Goal: Check status: Check status

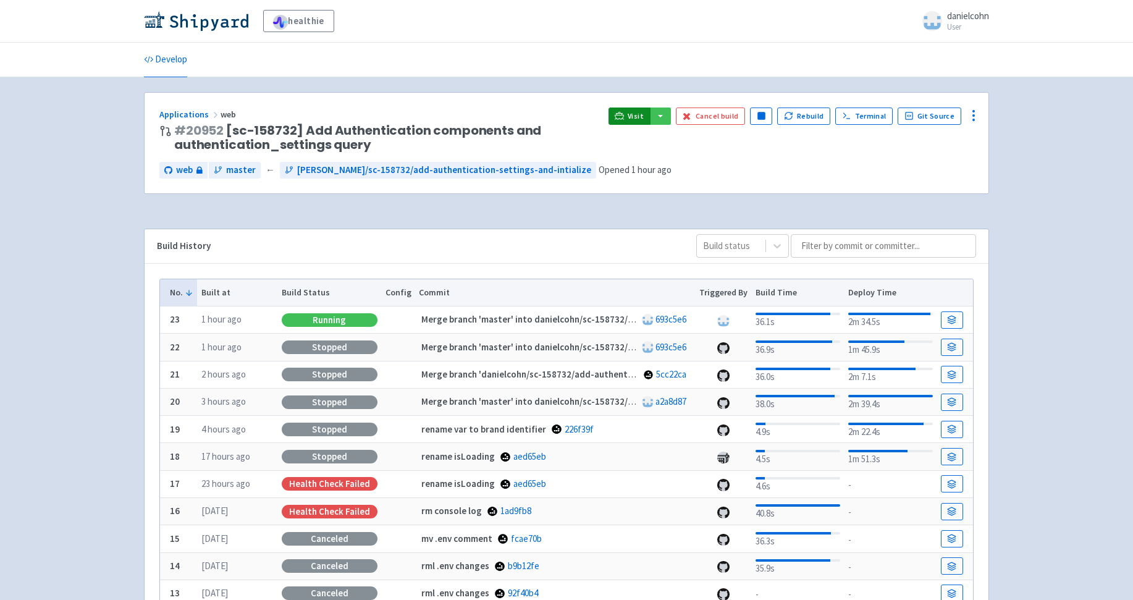
click at [616, 114] on link "Visit" at bounding box center [629, 115] width 42 height 17
click at [216, 25] on img at bounding box center [196, 21] width 104 height 20
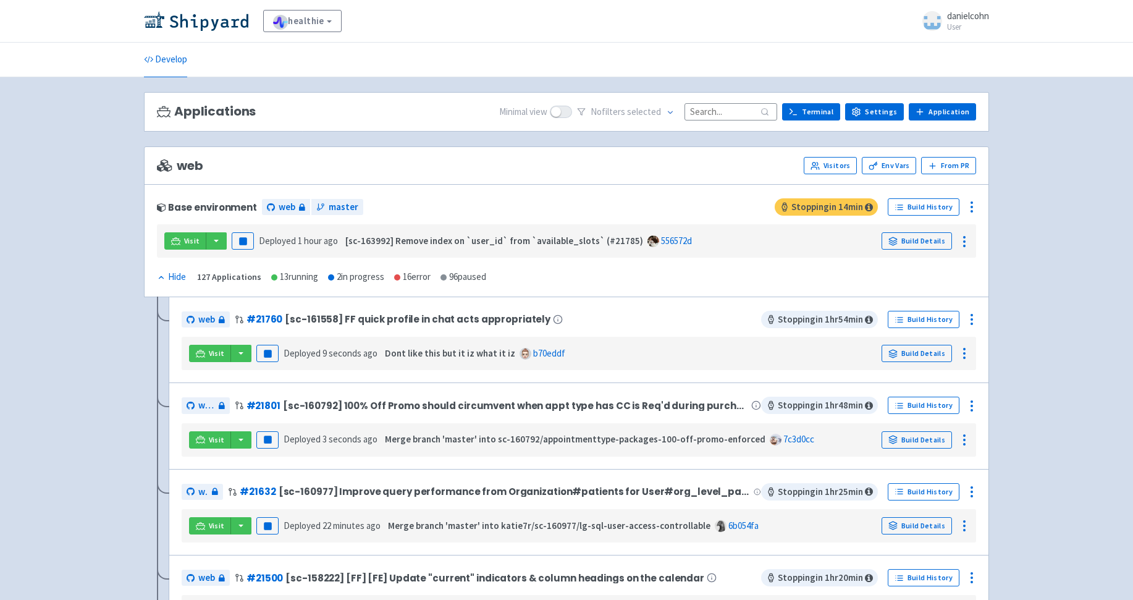
click at [719, 113] on input at bounding box center [730, 111] width 93 height 17
paste input "[PERSON_NAME]/sc-164225/automatically-add-app-resource-for-ephemeral"
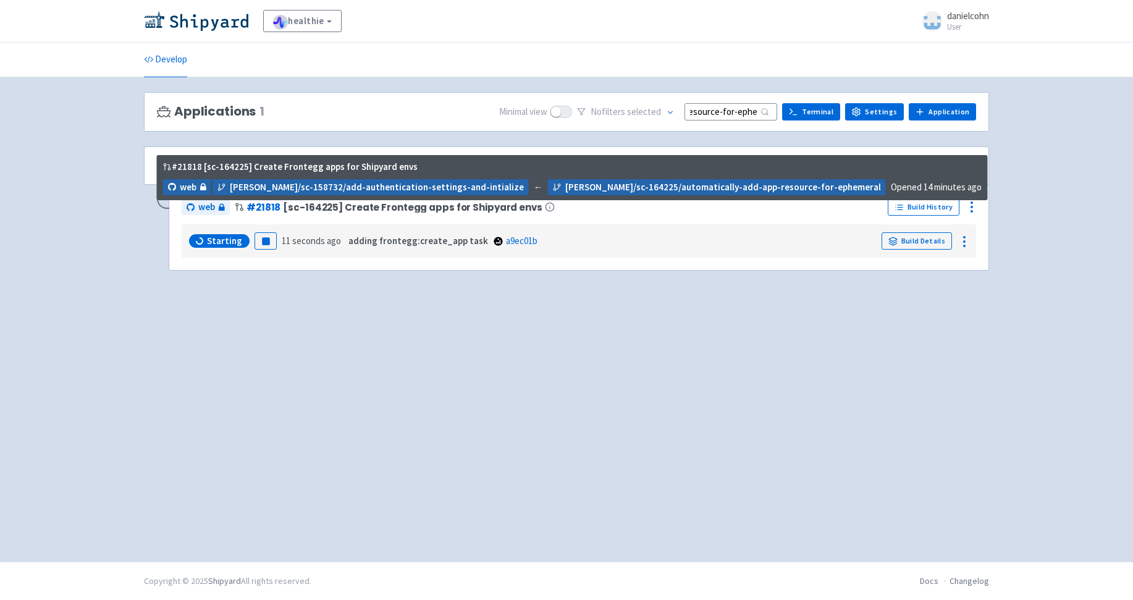
type input "[PERSON_NAME]/sc-164225/automatically-add-app-resource-for-ephemeral"
click at [382, 214] on span "# 21818 [sc-164225] Create Frontegg apps for Shipyard envs" at bounding box center [395, 206] width 320 height 15
click at [382, 209] on span "[sc-164225] Create Frontegg apps for Shipyard envs" at bounding box center [412, 207] width 259 height 10
click at [264, 203] on link "# 21818" at bounding box center [263, 207] width 34 height 13
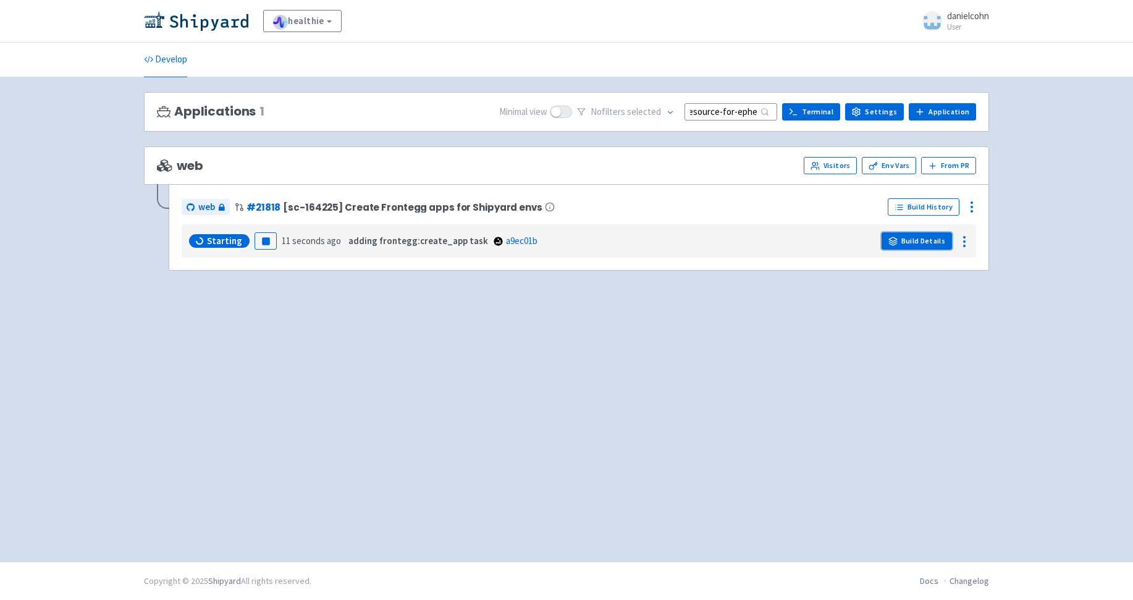
click at [910, 241] on link "Build Details" at bounding box center [916, 240] width 70 height 17
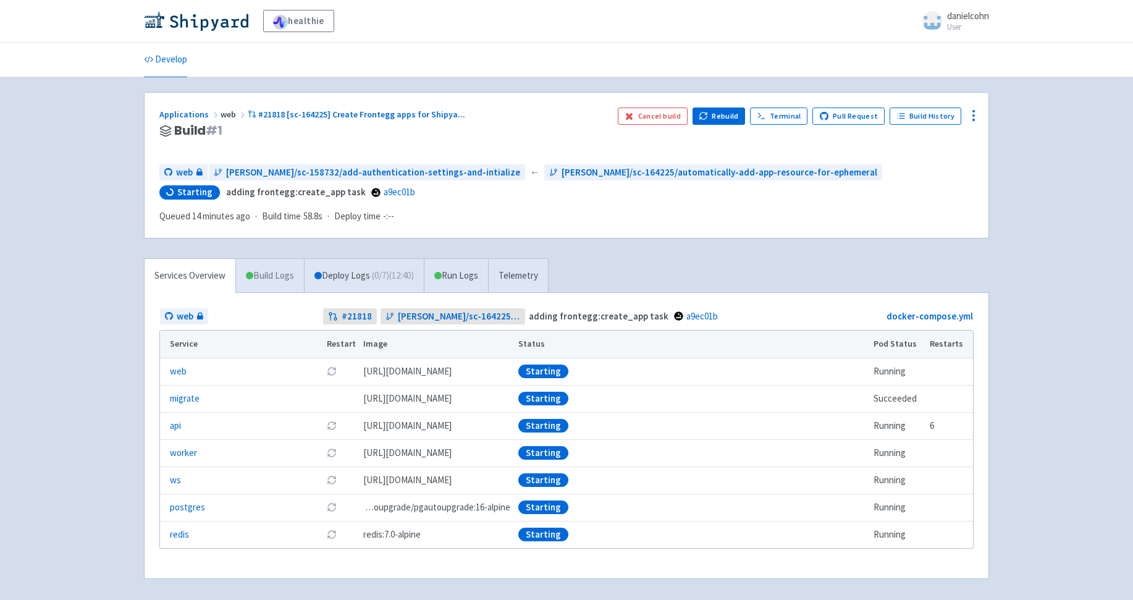
click at [254, 280] on link "Build Logs" at bounding box center [270, 276] width 68 height 34
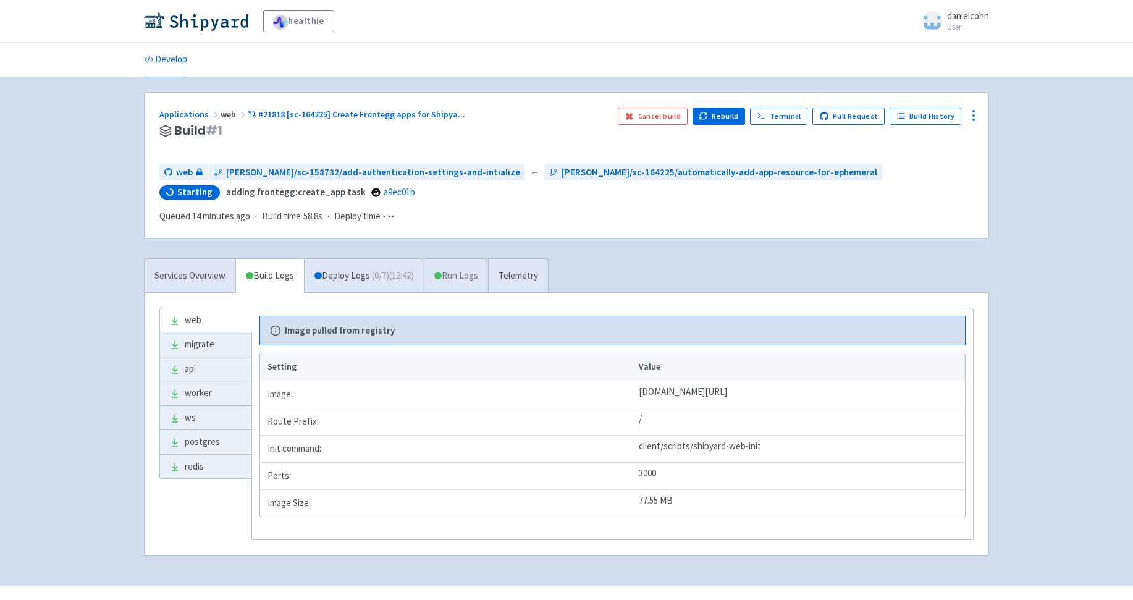
click at [460, 274] on link "Run Logs" at bounding box center [456, 276] width 64 height 34
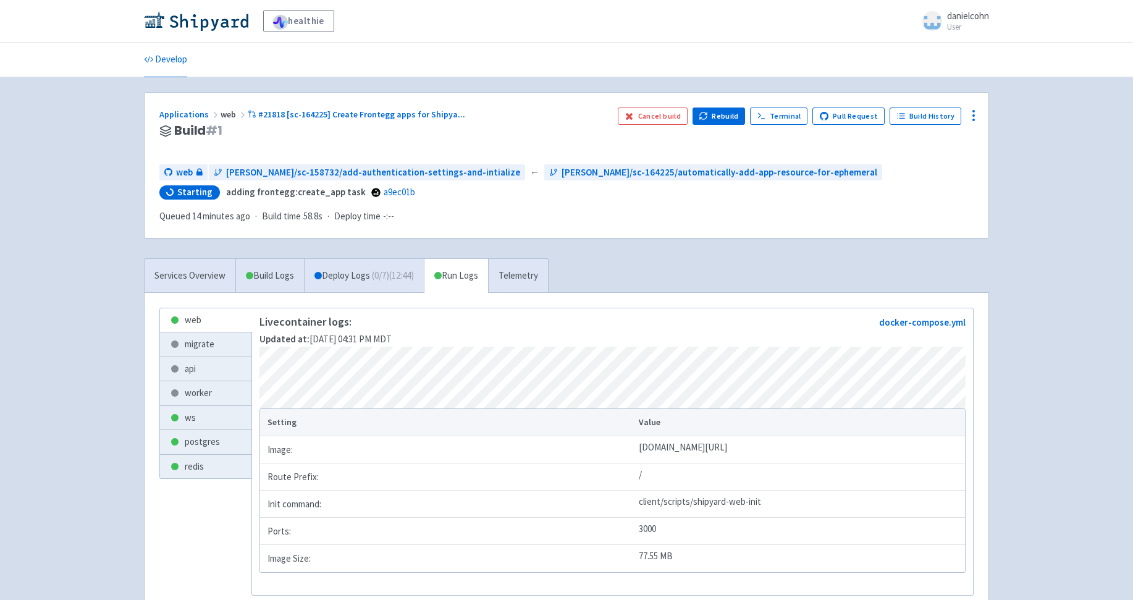
scroll to position [94, 0]
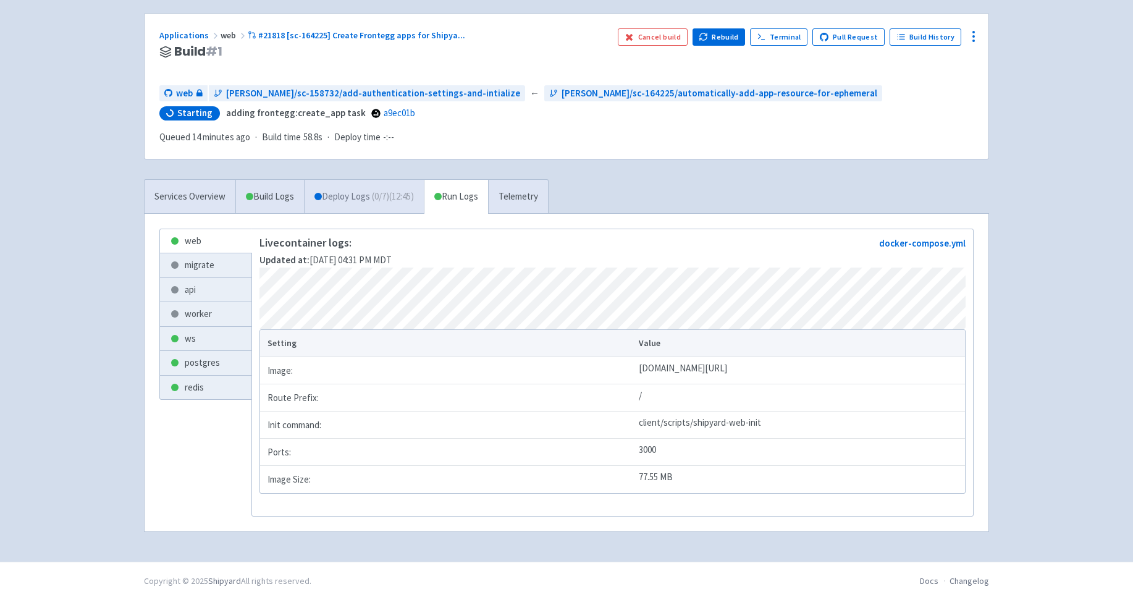
click at [391, 195] on link "Deploy Logs ( 0 / 7 ) (12:45)" at bounding box center [364, 197] width 120 height 34
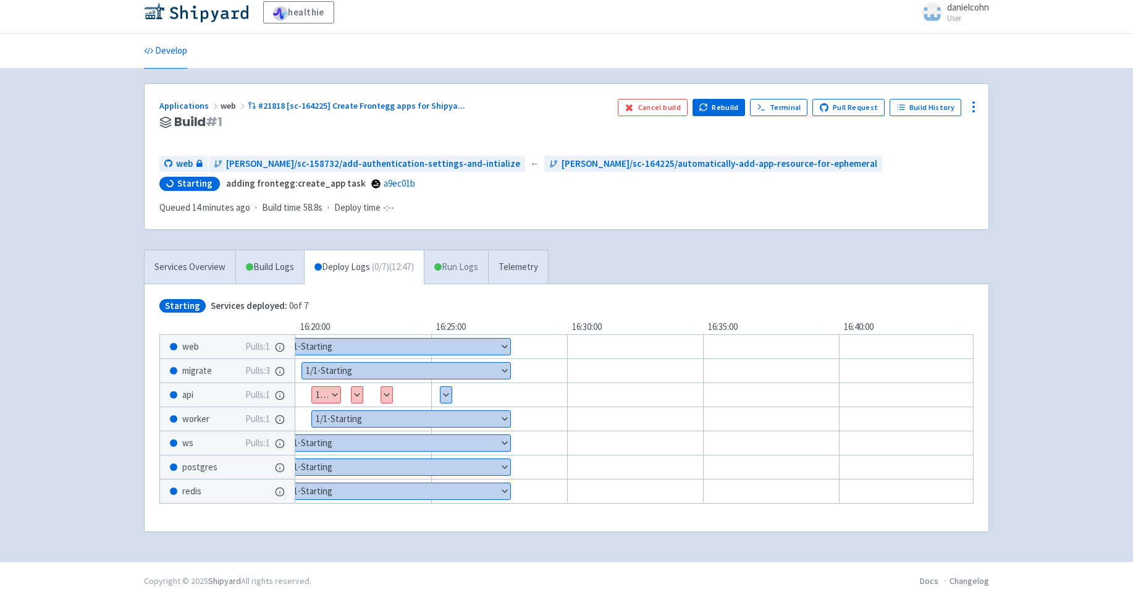
click at [463, 267] on link "Run Logs" at bounding box center [456, 267] width 64 height 34
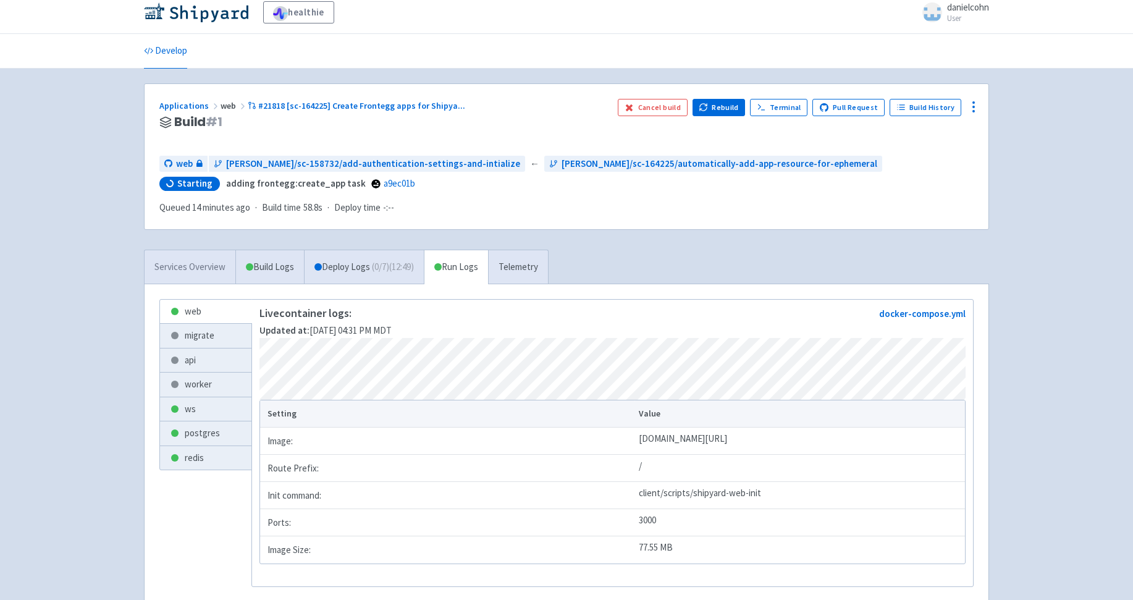
click at [196, 272] on link "Services Overview" at bounding box center [189, 267] width 91 height 34
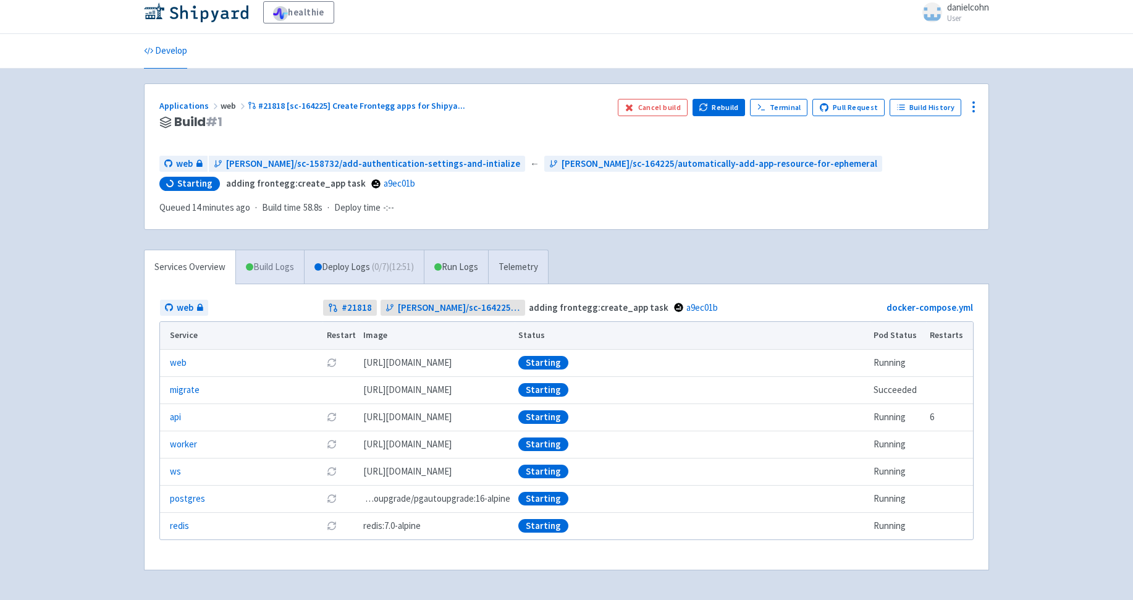
click at [274, 265] on link "Build Logs" at bounding box center [270, 267] width 68 height 34
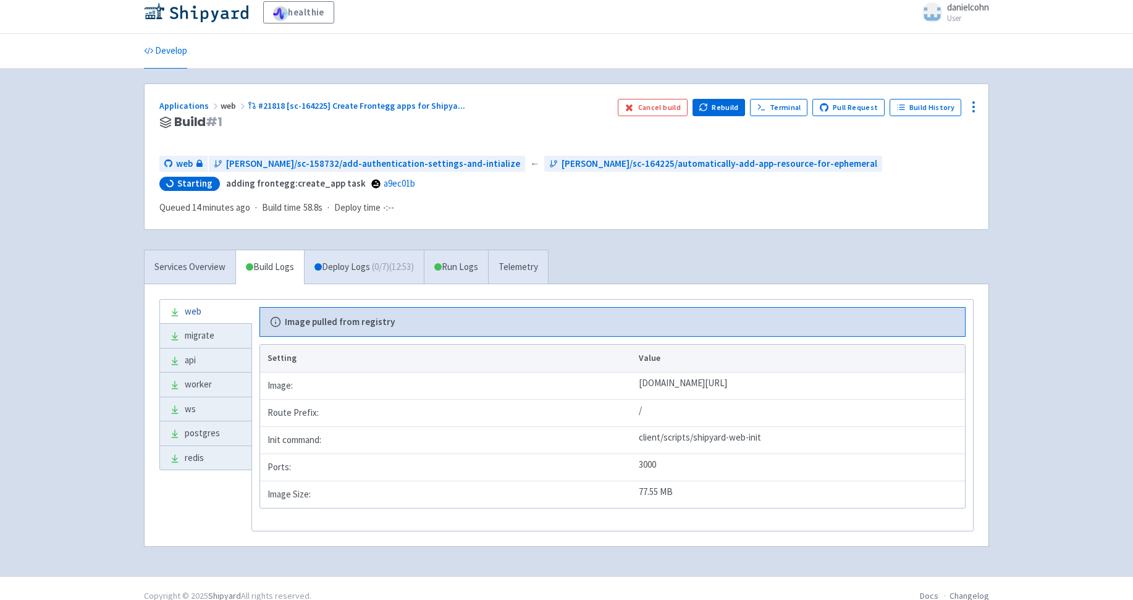
click at [217, 309] on link "web" at bounding box center [205, 311] width 91 height 24
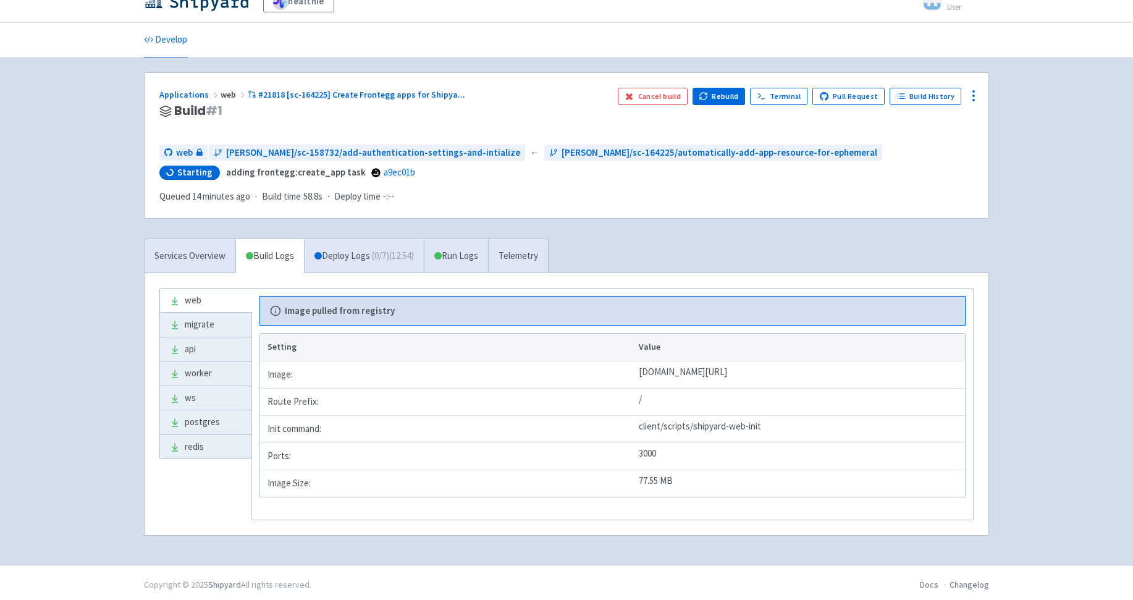
scroll to position [24, 0]
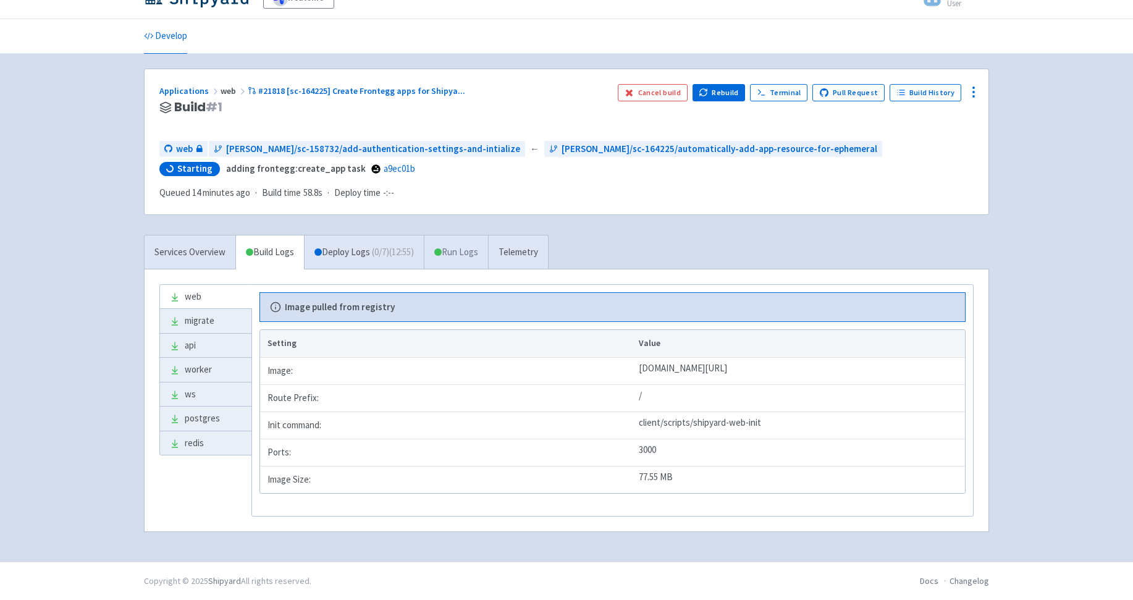
click at [482, 251] on link "Run Logs" at bounding box center [456, 252] width 64 height 34
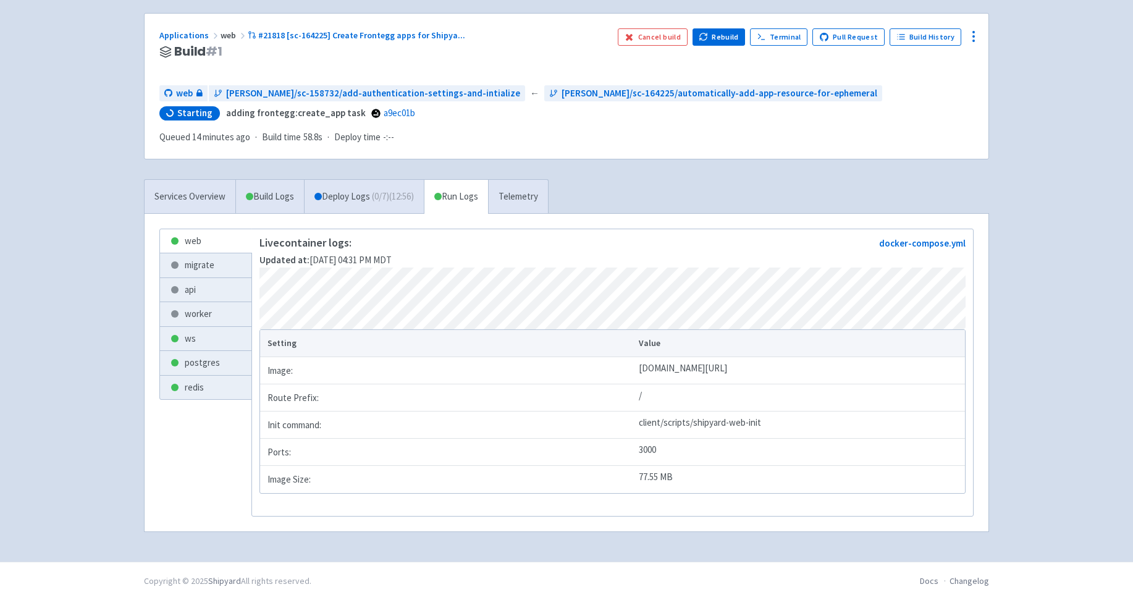
scroll to position [94, 0]
click at [209, 253] on link "migrate" at bounding box center [205, 265] width 91 height 24
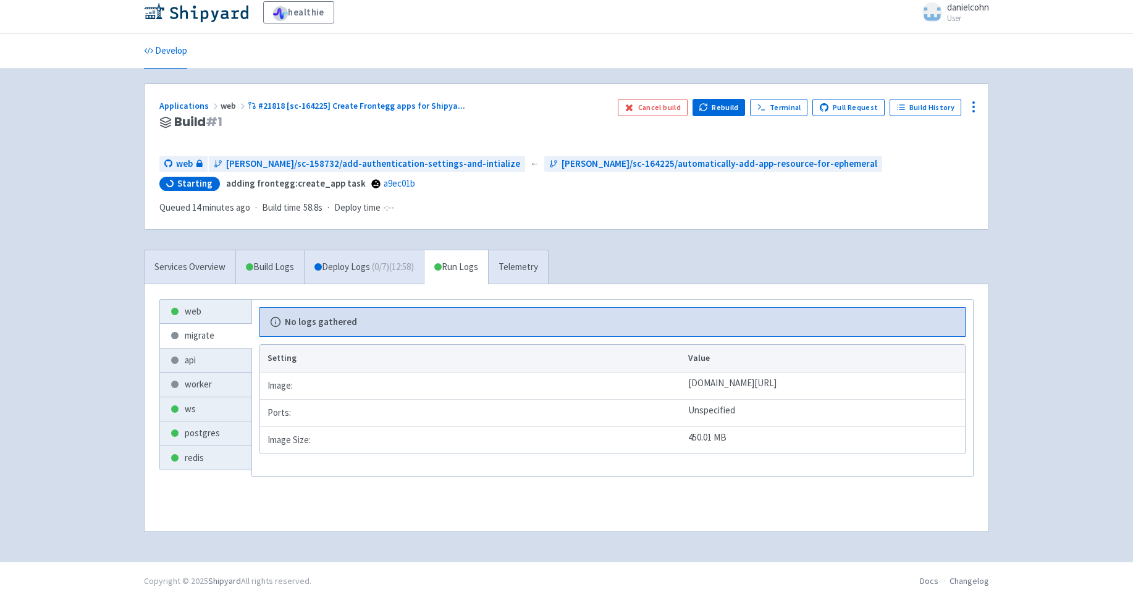
scroll to position [9, 0]
click at [211, 409] on link "ws" at bounding box center [205, 409] width 91 height 24
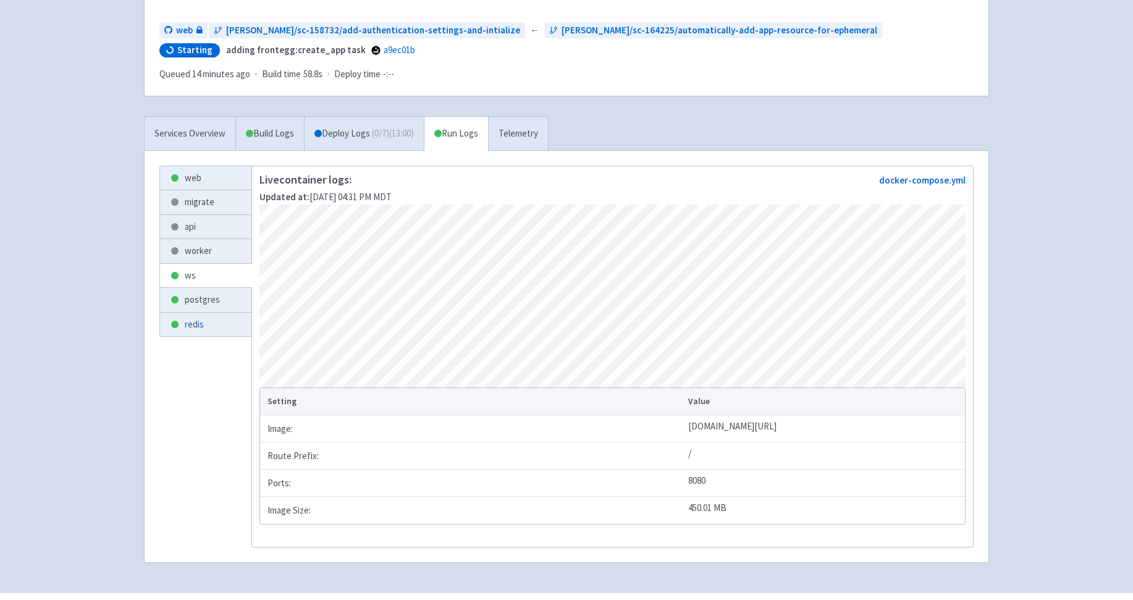
scroll to position [138, 0]
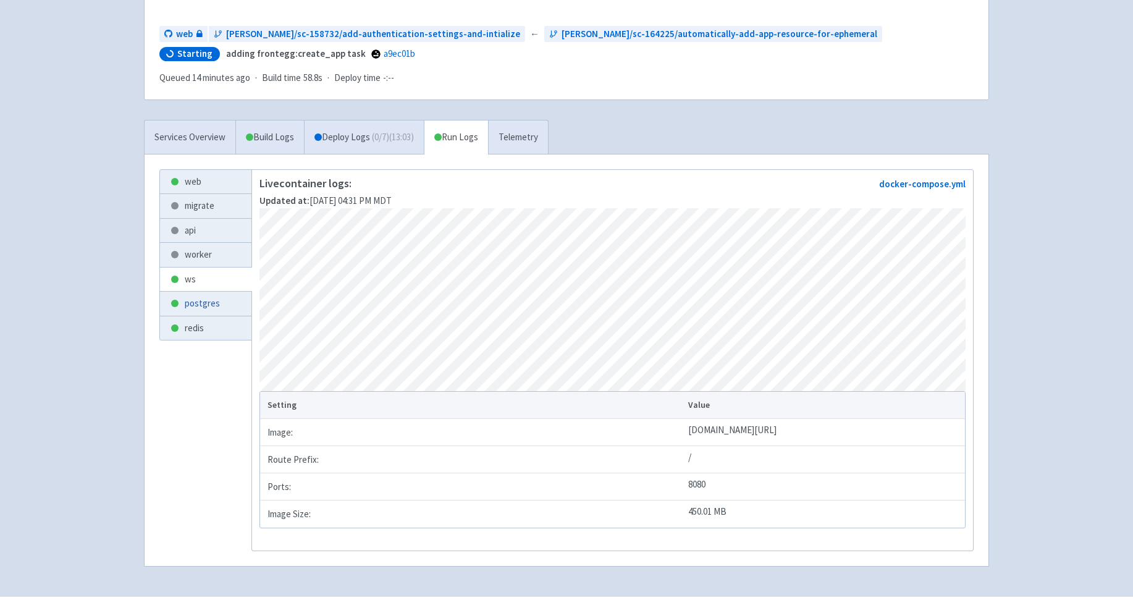
click at [196, 302] on link "postgres" at bounding box center [205, 303] width 91 height 24
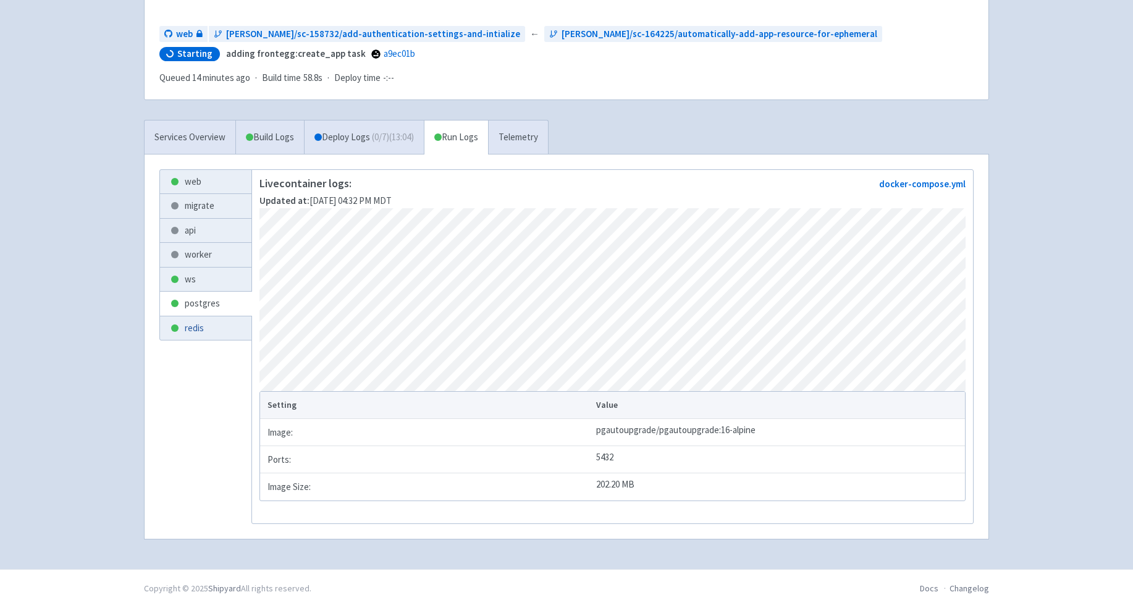
click at [207, 328] on link "redis" at bounding box center [205, 328] width 91 height 24
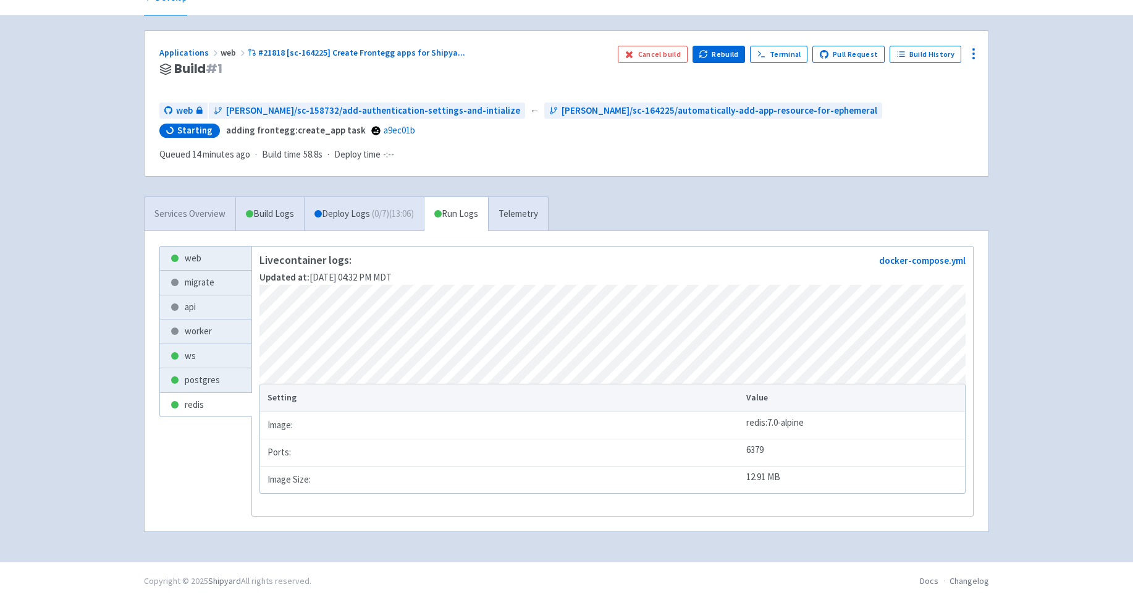
click at [204, 270] on link "migrate" at bounding box center [205, 282] width 91 height 24
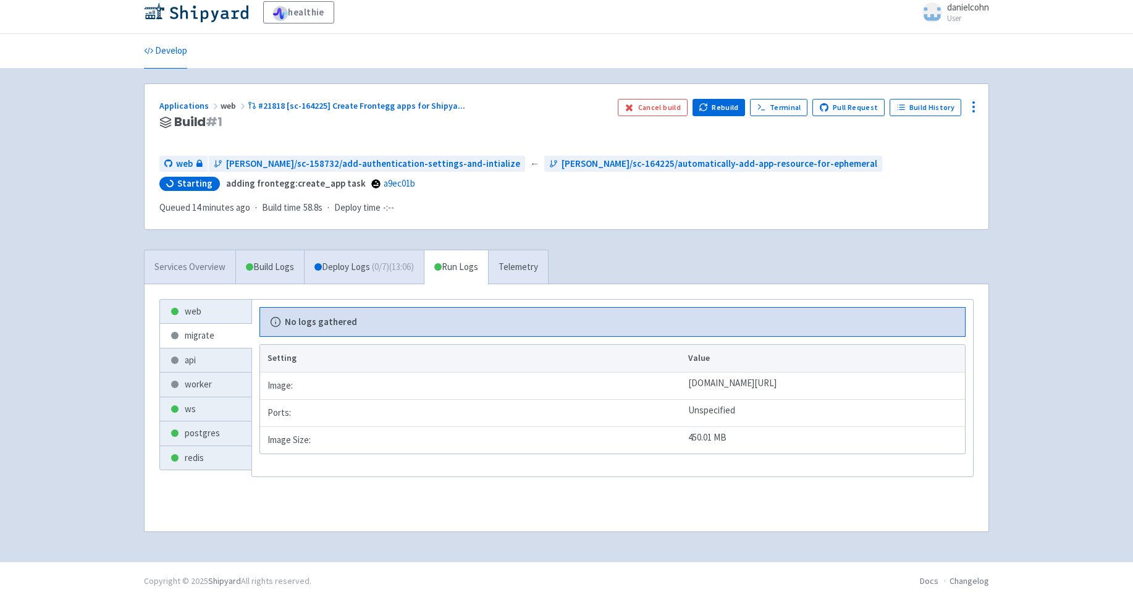
scroll to position [9, 0]
click at [203, 318] on link "web" at bounding box center [205, 311] width 91 height 24
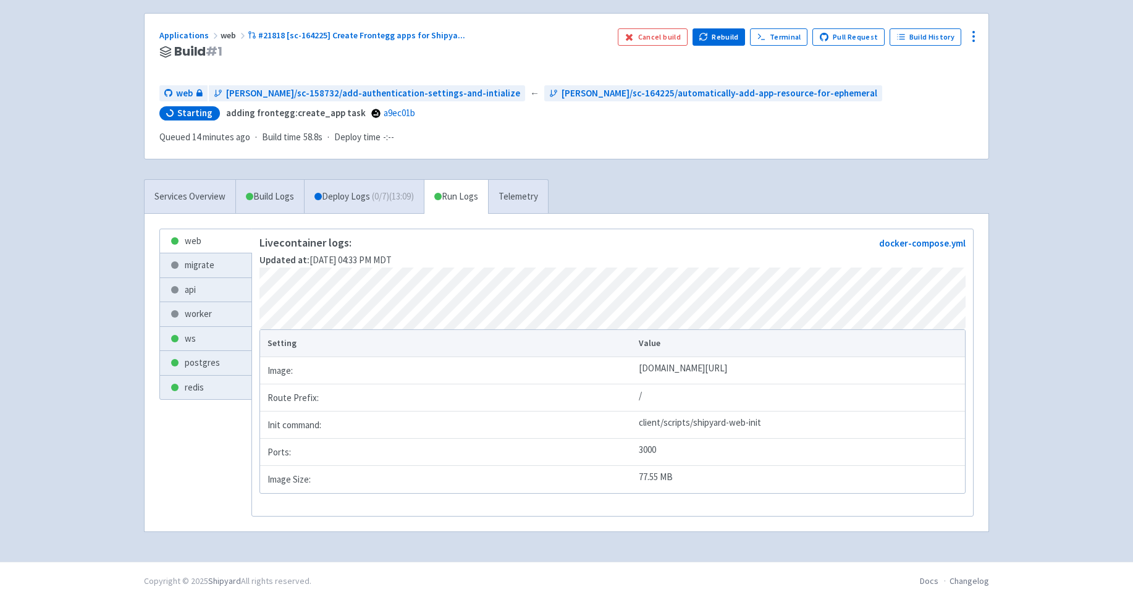
scroll to position [94, 0]
drag, startPoint x: 537, startPoint y: 424, endPoint x: 626, endPoint y: 425, distance: 88.9
click at [634, 425] on td "client/scripts/shipyard-web-init" at bounding box center [799, 424] width 330 height 27
copy td "shipyard-web-init"
click at [180, 278] on link "api" at bounding box center [205, 290] width 91 height 24
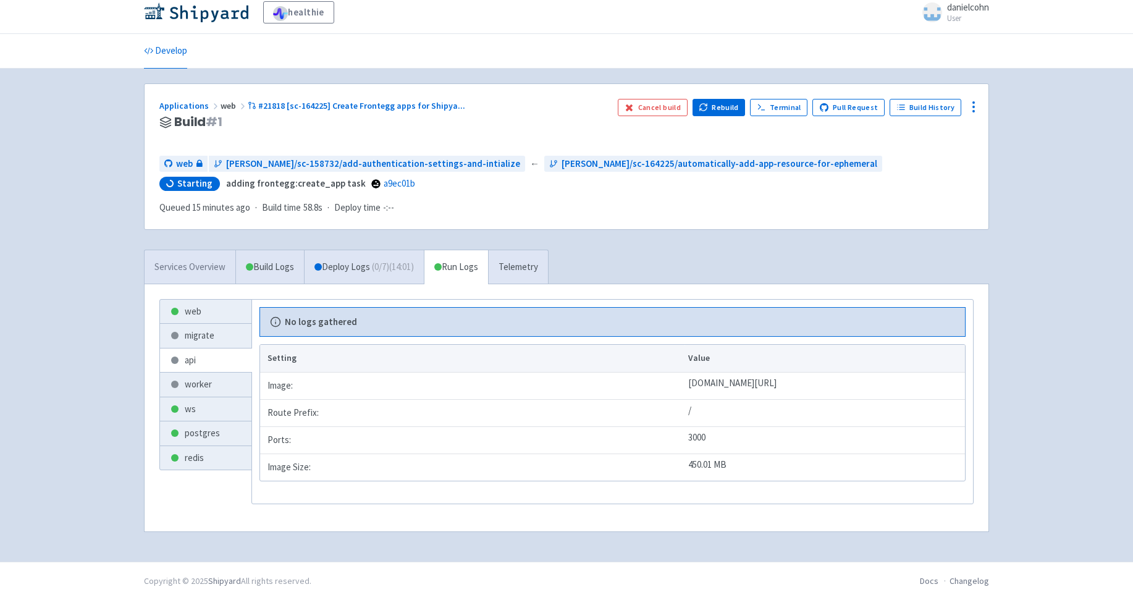
scroll to position [9, 0]
click at [212, 364] on link "api" at bounding box center [205, 360] width 91 height 24
click at [204, 366] on link "api" at bounding box center [205, 360] width 91 height 24
click at [204, 382] on link "worker" at bounding box center [205, 384] width 91 height 24
click at [207, 364] on link "api" at bounding box center [205, 360] width 91 height 24
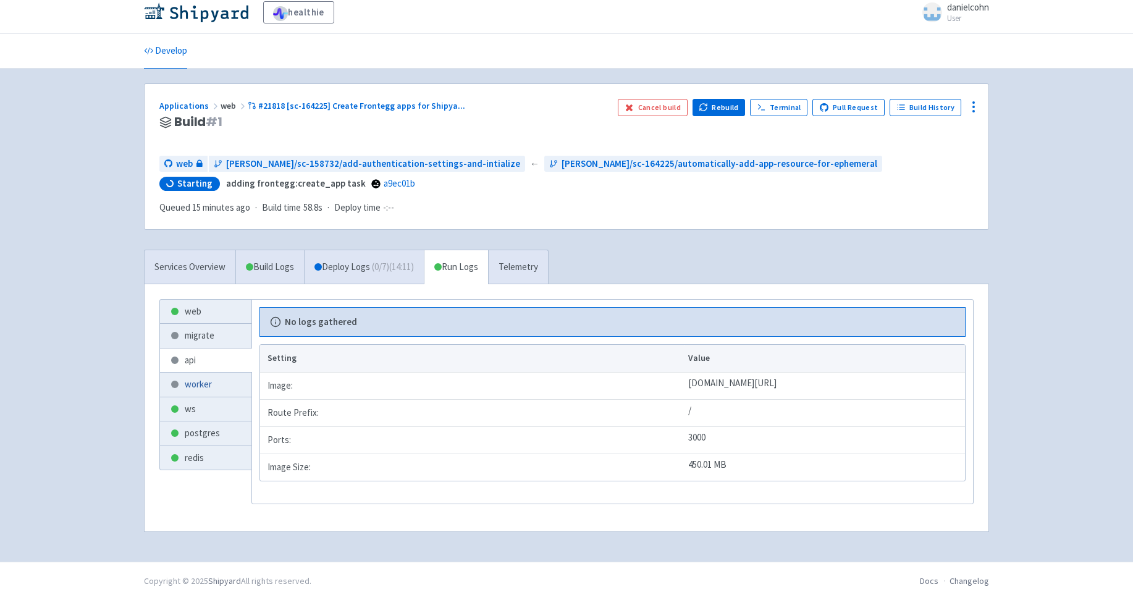
click at [201, 382] on link "worker" at bounding box center [205, 384] width 91 height 24
click at [207, 365] on link "api" at bounding box center [205, 360] width 91 height 24
click at [332, 272] on link "Deploy Logs ( 0 / 7 ) (14:15)" at bounding box center [364, 267] width 120 height 34
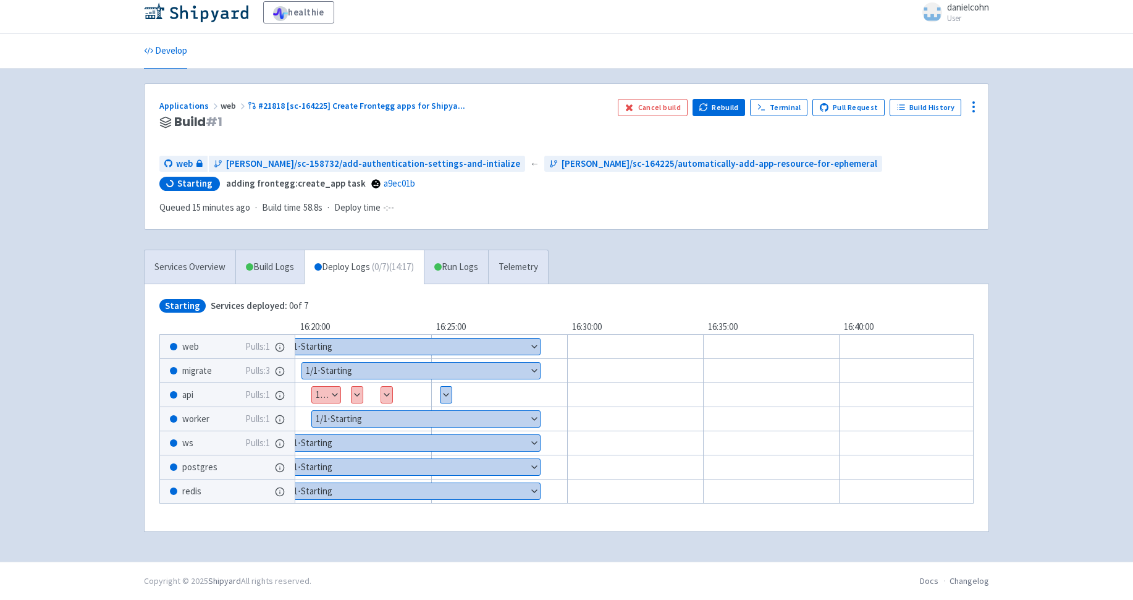
click at [337, 393] on button "Show details" at bounding box center [326, 395] width 28 height 16
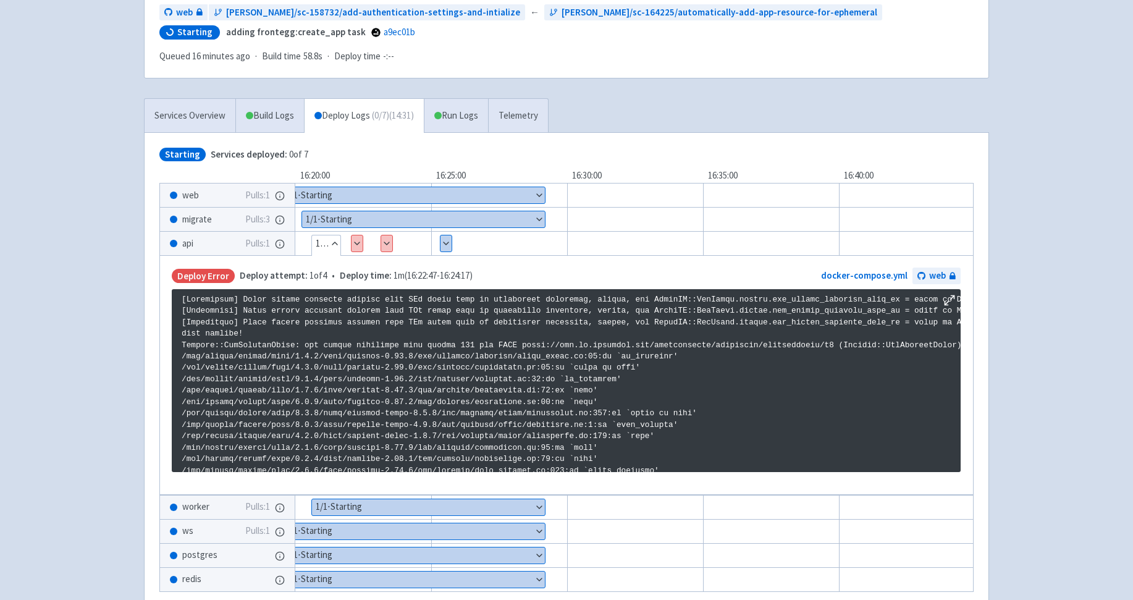
scroll to position [146, 0]
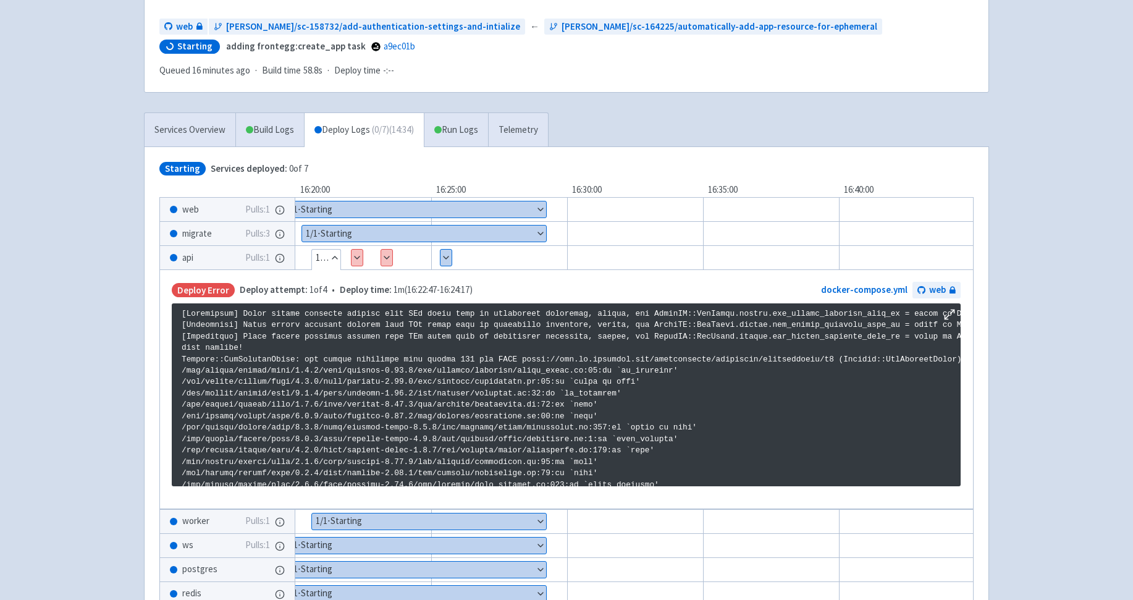
click at [386, 260] on button "Show details" at bounding box center [386, 257] width 11 height 16
click at [357, 258] on button "Show details" at bounding box center [356, 257] width 11 height 16
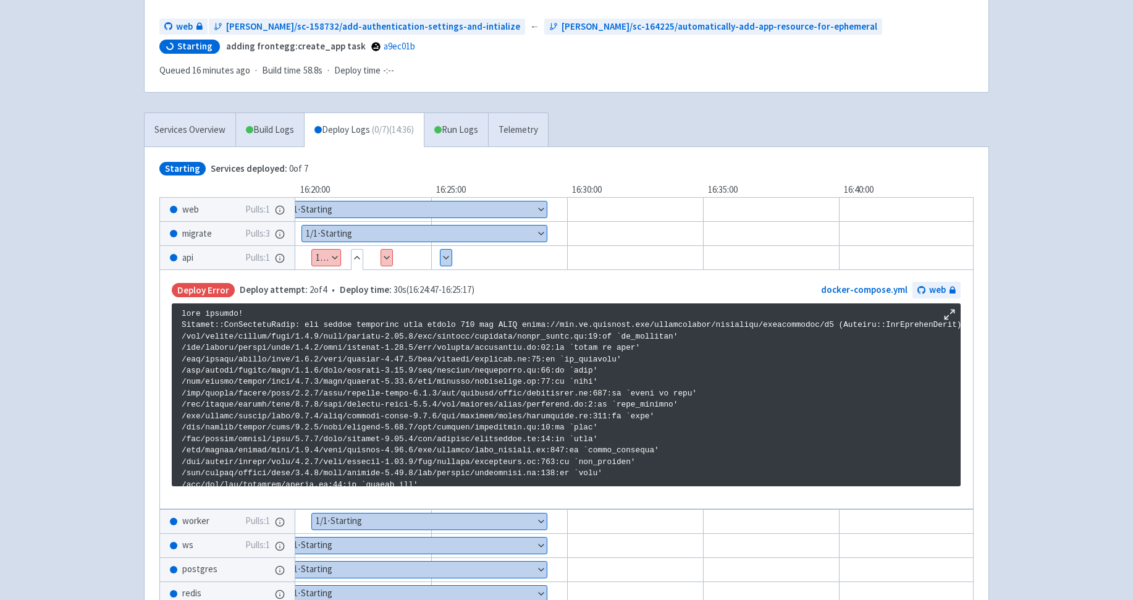
click at [335, 259] on button "Show details" at bounding box center [326, 257] width 28 height 16
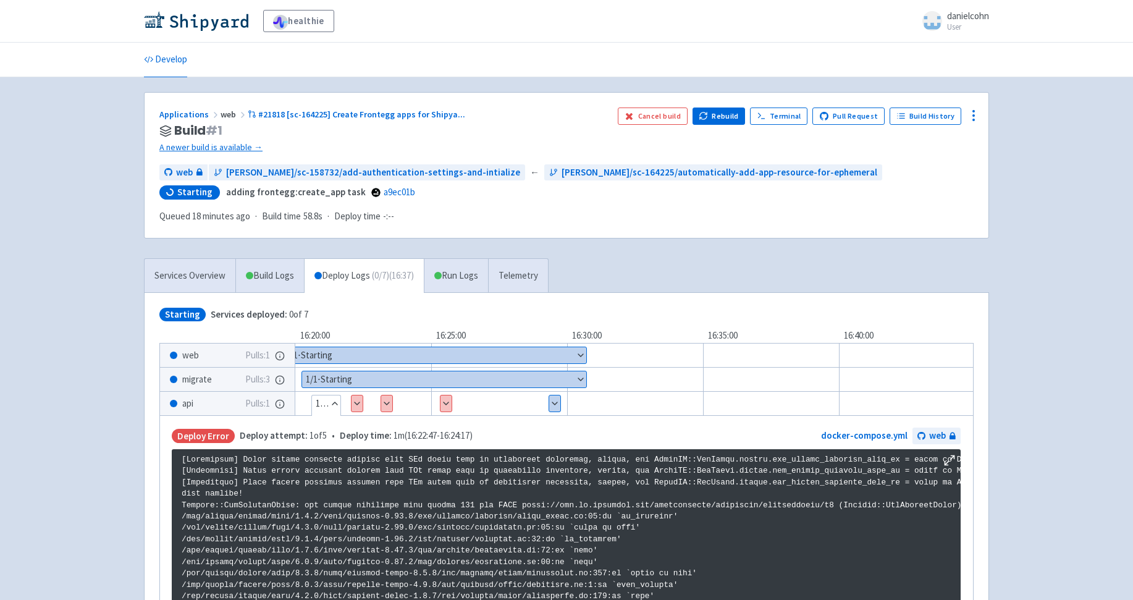
scroll to position [10, 0]
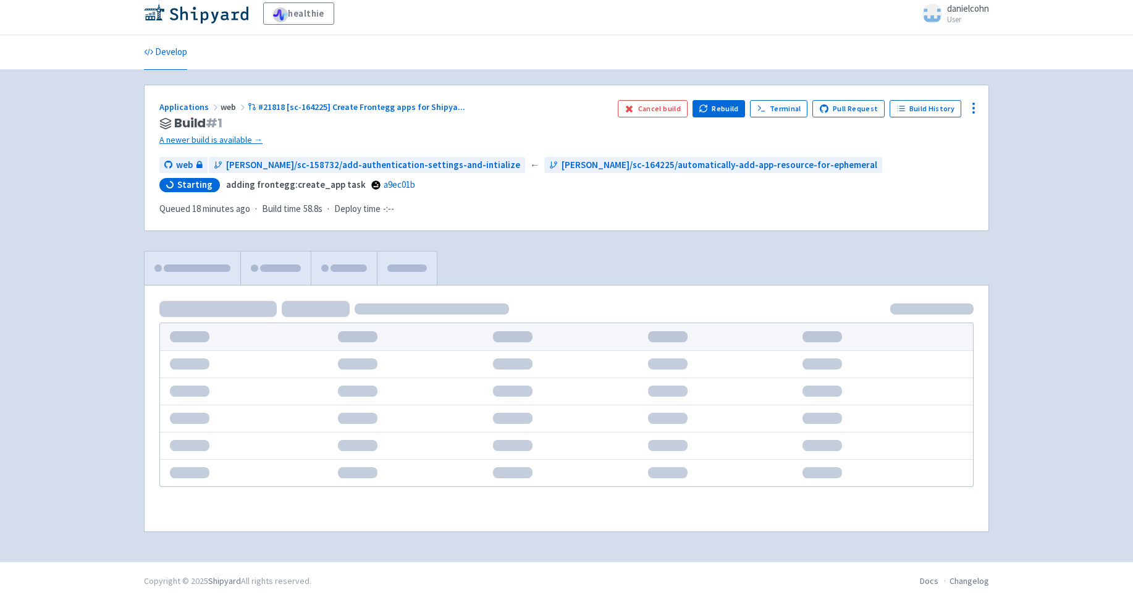
scroll to position [9, 0]
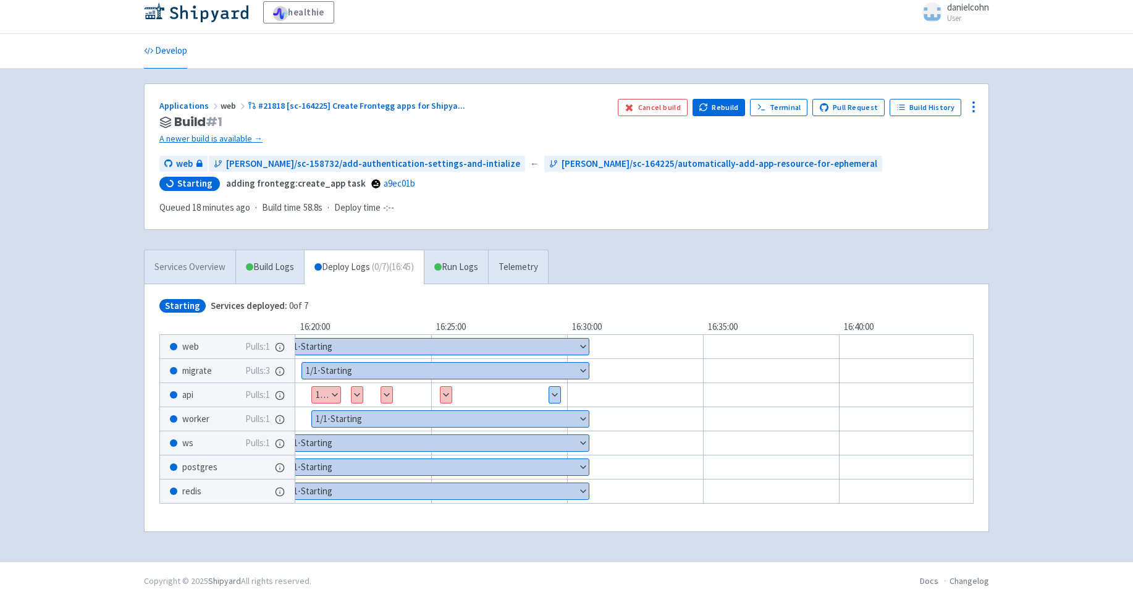
click at [201, 269] on link "Services Overview" at bounding box center [189, 267] width 91 height 34
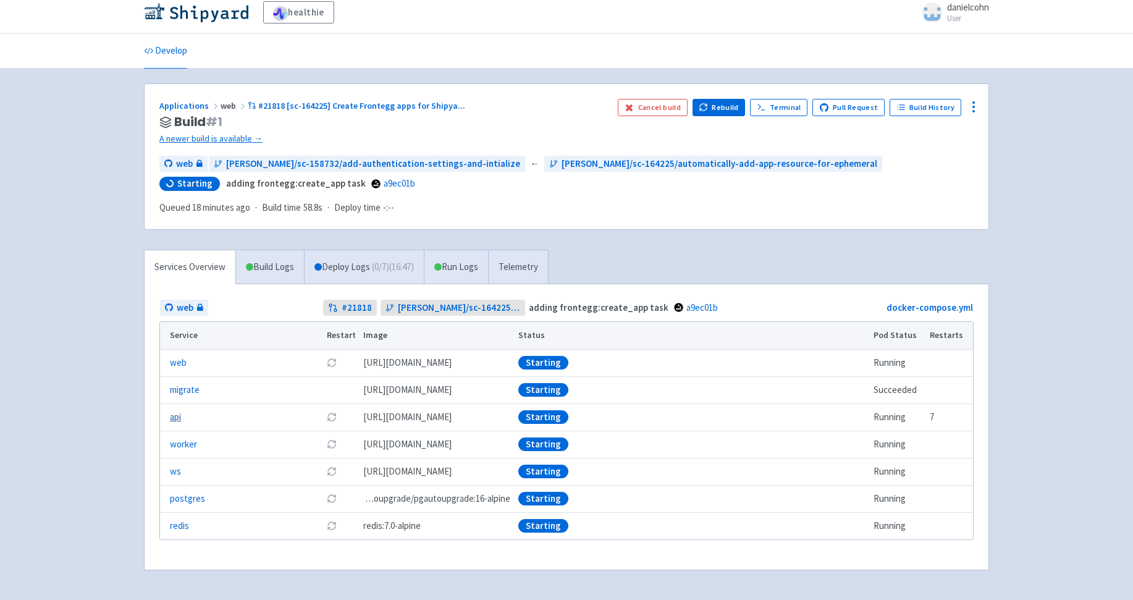
click at [175, 415] on link "api" at bounding box center [175, 417] width 11 height 14
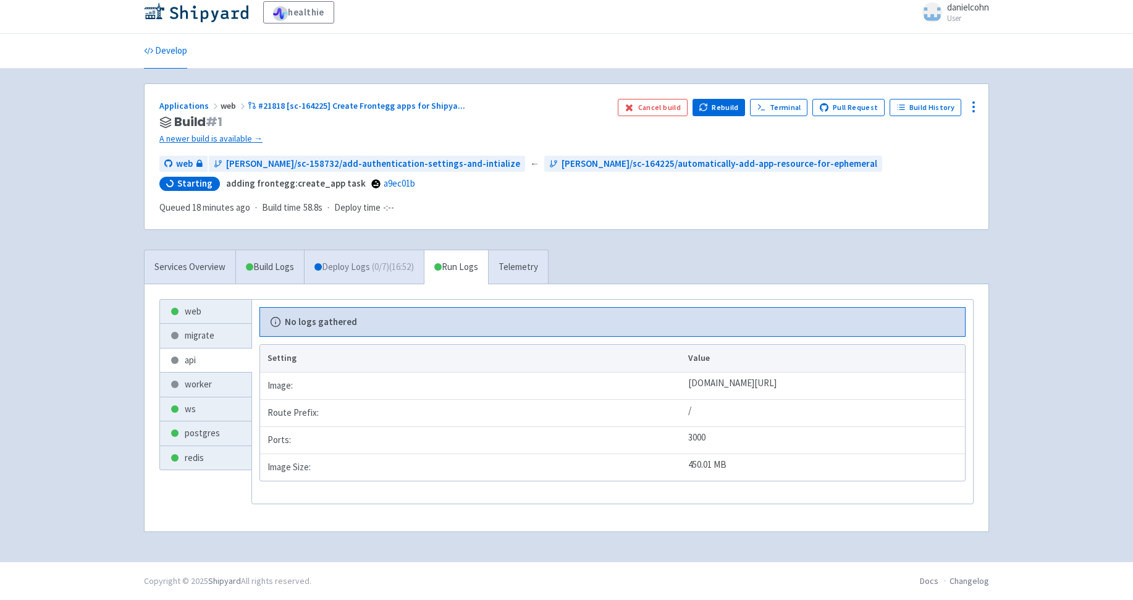
click at [383, 275] on link "Deploy Logs ( 0 / 7 ) (16:52)" at bounding box center [364, 267] width 120 height 34
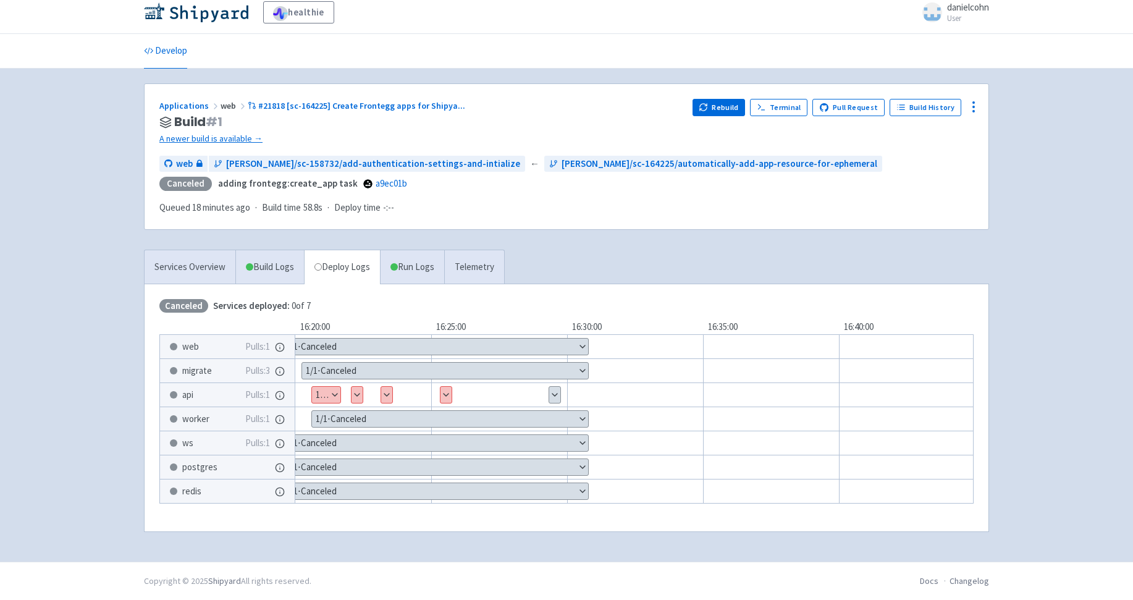
click at [335, 391] on button "Show details" at bounding box center [326, 395] width 28 height 16
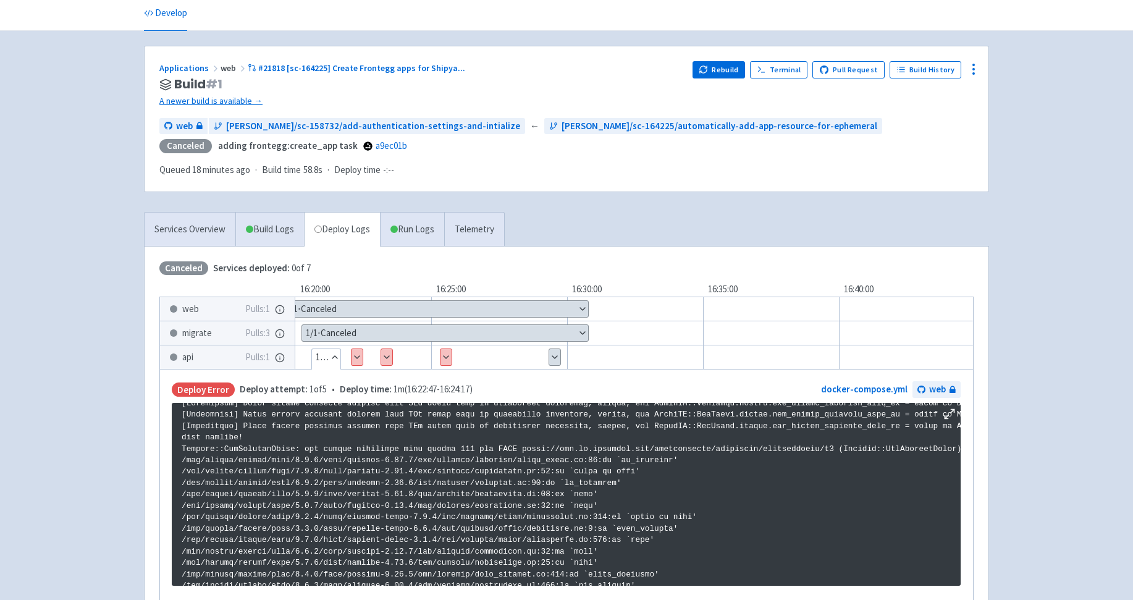
scroll to position [59, 0]
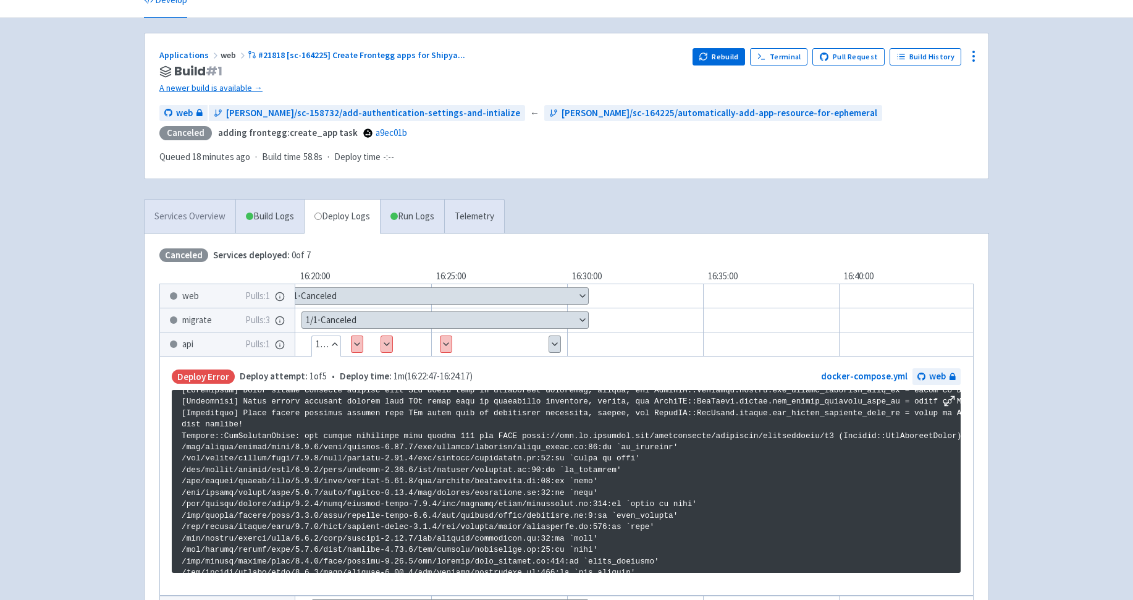
click at [198, 217] on link "Services Overview" at bounding box center [189, 216] width 91 height 34
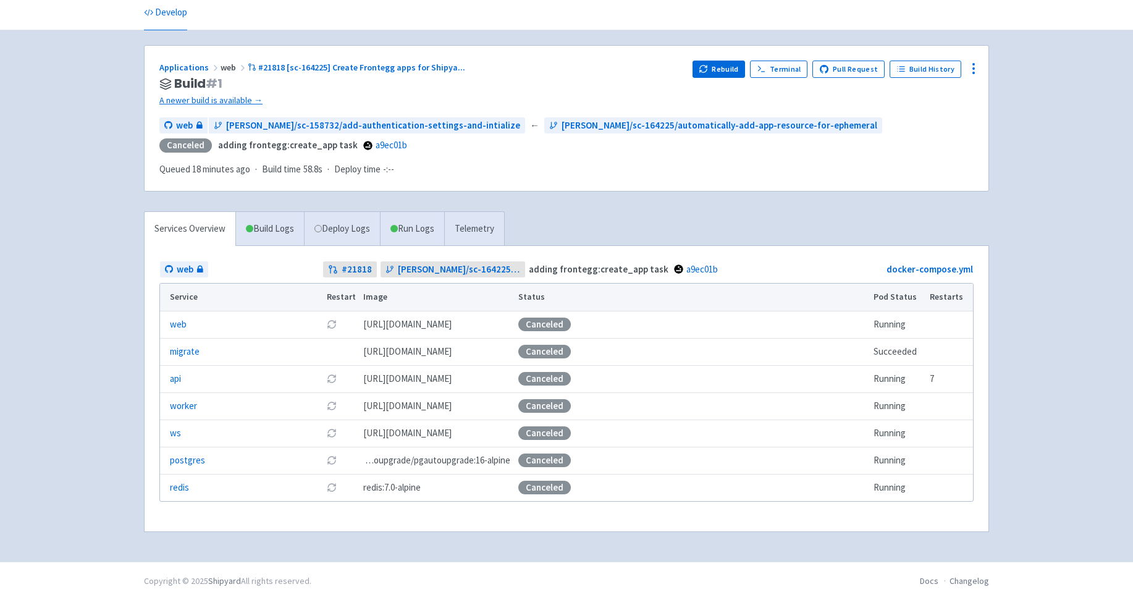
scroll to position [48, 0]
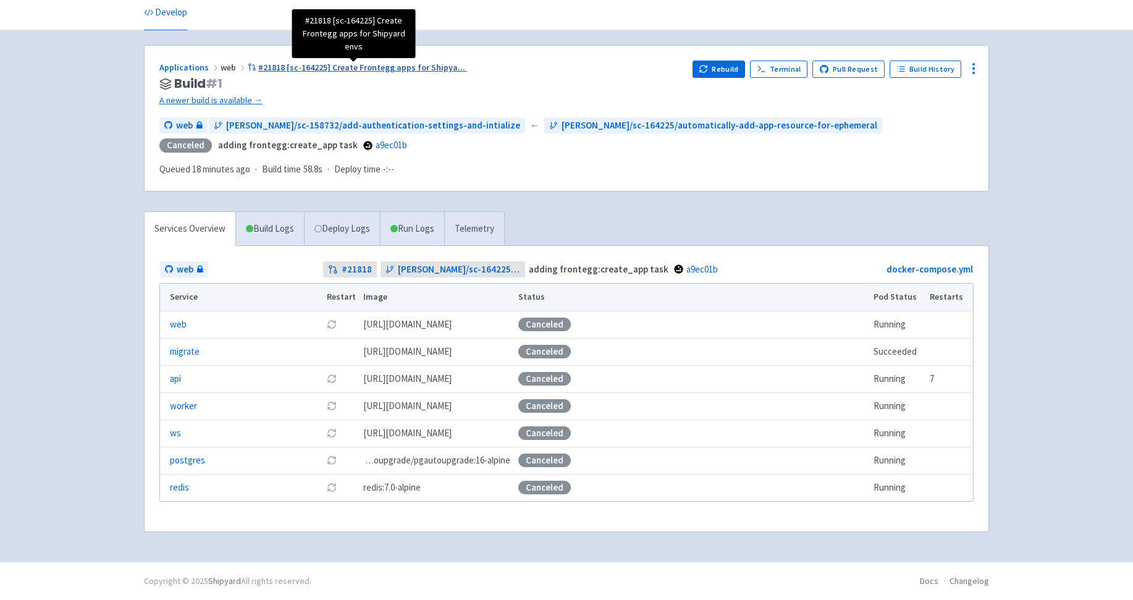
click at [404, 71] on span "#21818 [sc-164225] Create Frontegg apps for Shipya ..." at bounding box center [361, 67] width 207 height 11
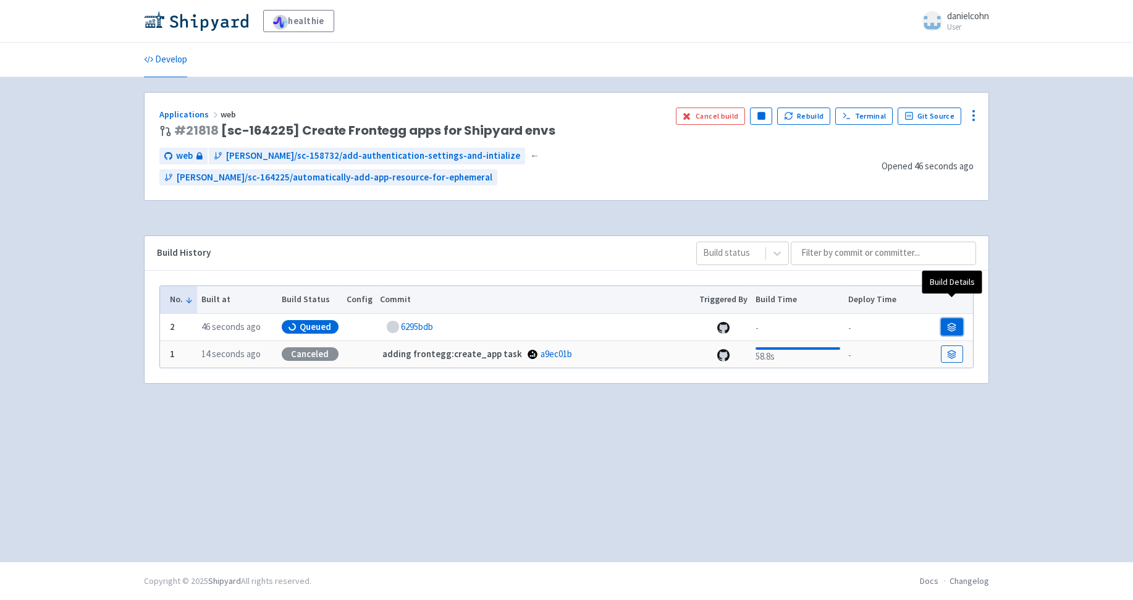
click at [953, 323] on icon at bounding box center [952, 325] width 8 height 4
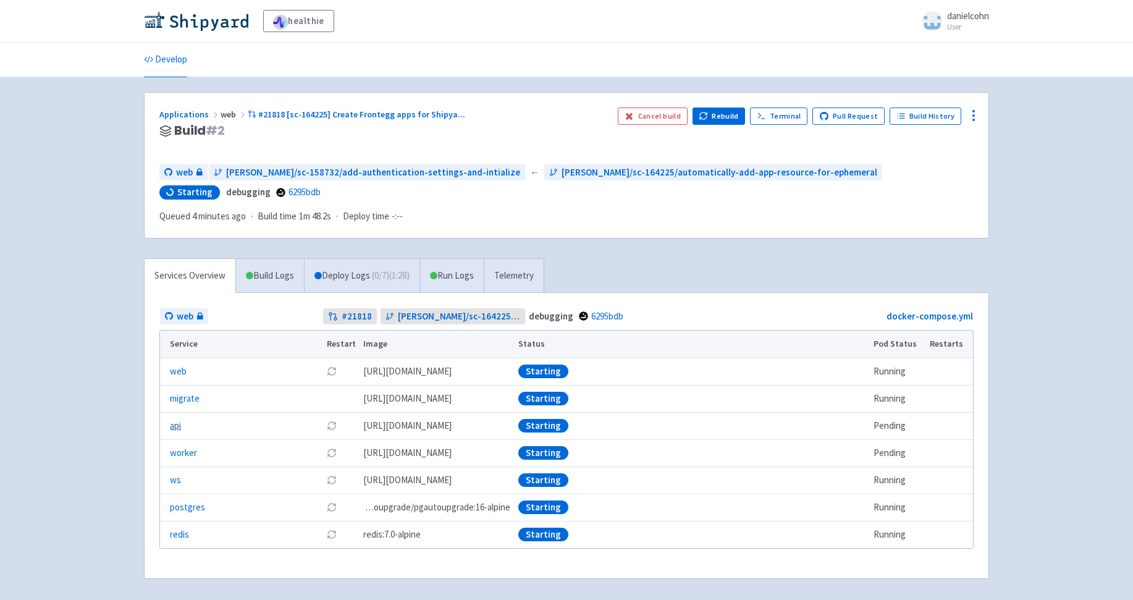
click at [177, 427] on link "api" at bounding box center [175, 426] width 11 height 14
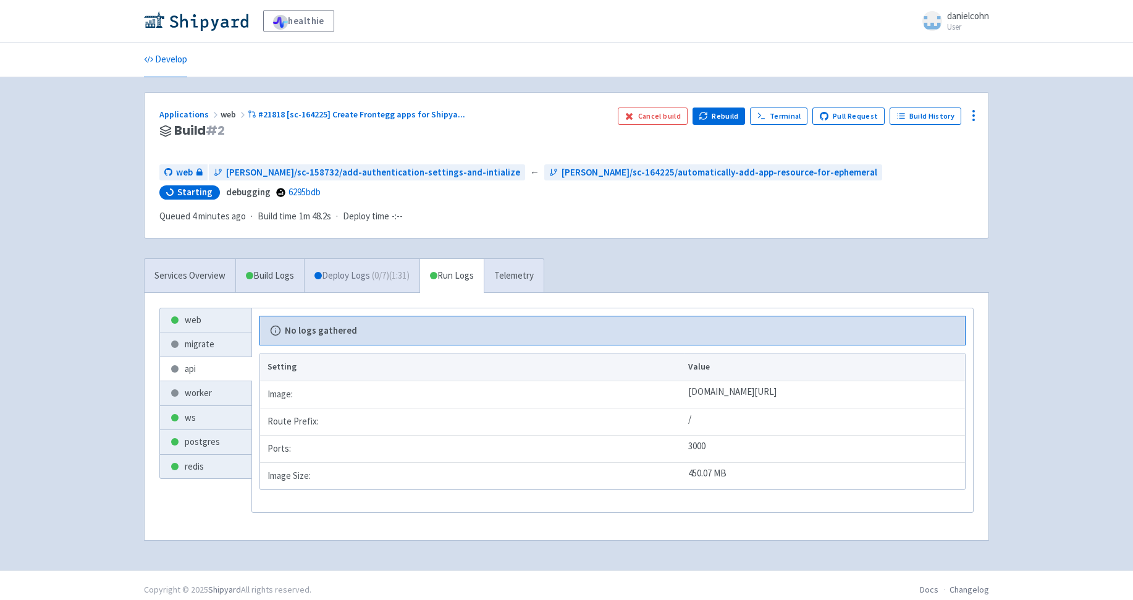
click at [354, 270] on link "Deploy Logs ( 0 / 7 ) (1:31)" at bounding box center [361, 276] width 115 height 34
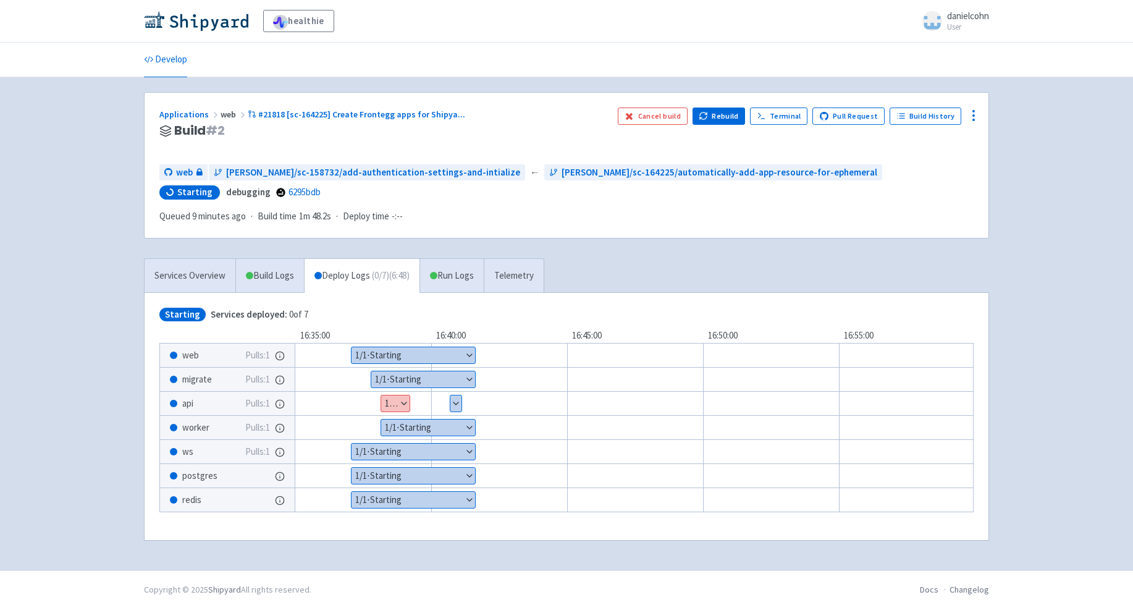
click at [410, 403] on div "Show details 1 / 2 ⋅ Deploy Error" at bounding box center [395, 403] width 30 height 17
click at [398, 398] on button "Show details" at bounding box center [395, 403] width 28 height 16
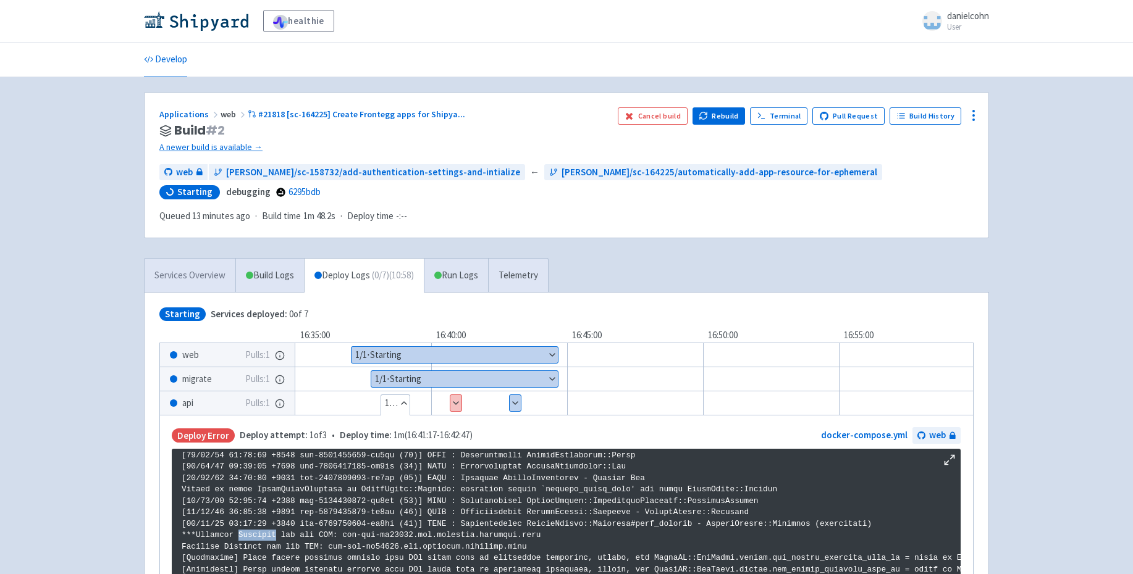
click at [182, 265] on link "Services Overview" at bounding box center [189, 276] width 91 height 34
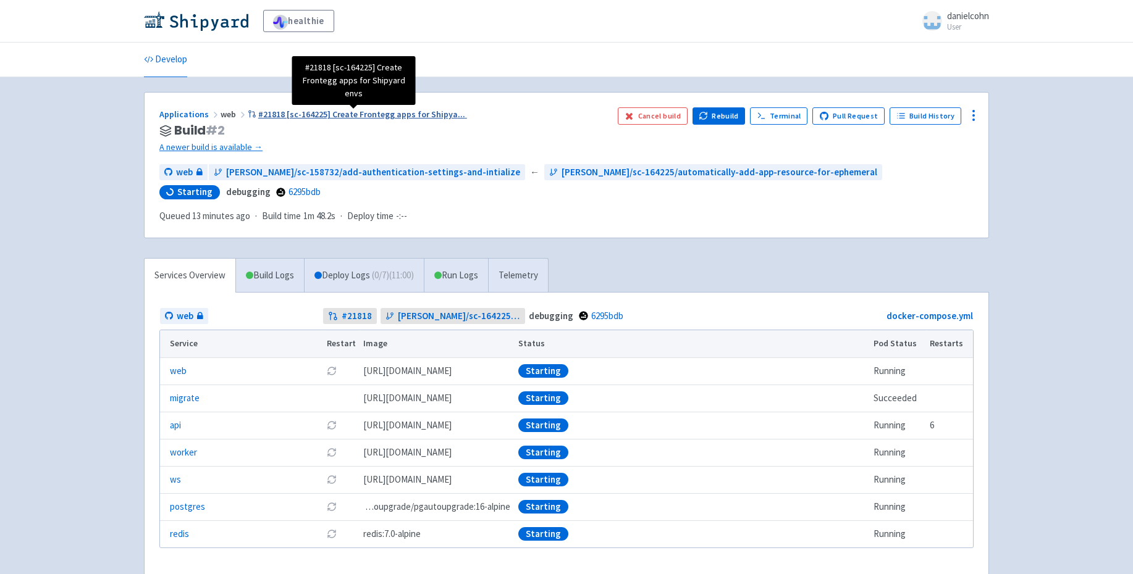
click at [411, 115] on span "#21818 [sc-164225] Create Frontegg apps for Shipya ..." at bounding box center [361, 114] width 207 height 11
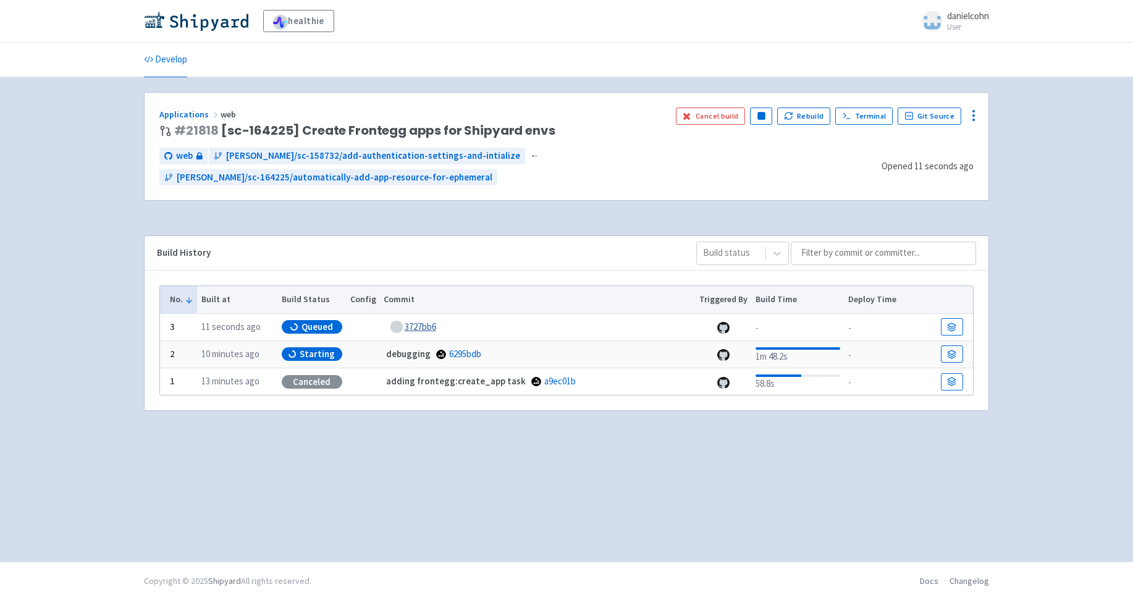
click at [413, 320] on link "3727bb6" at bounding box center [419, 326] width 31 height 12
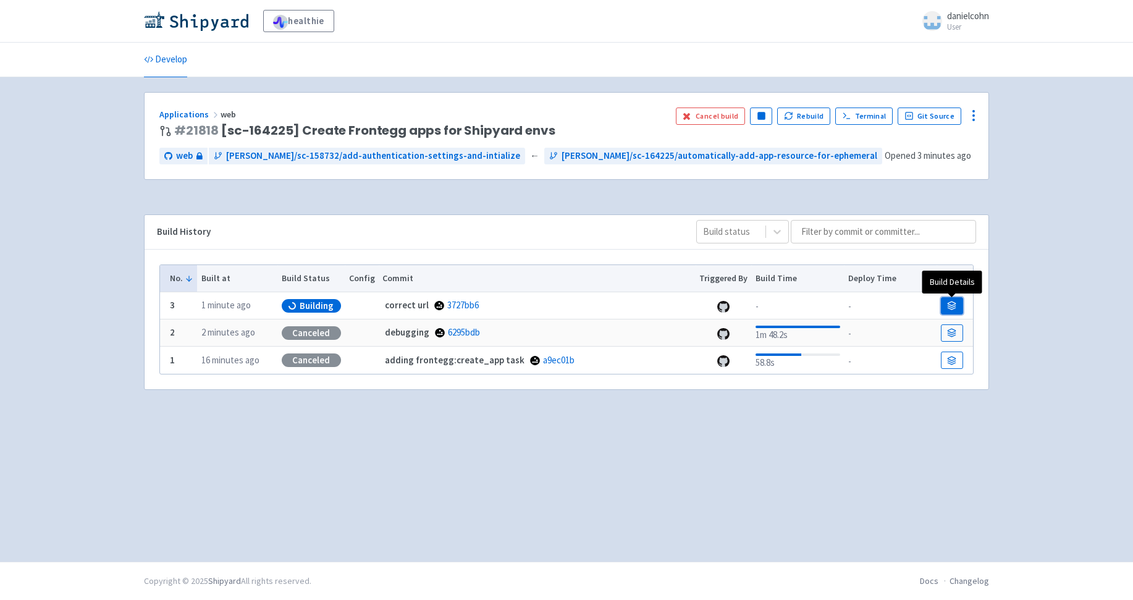
click at [960, 303] on link at bounding box center [951, 305] width 22 height 17
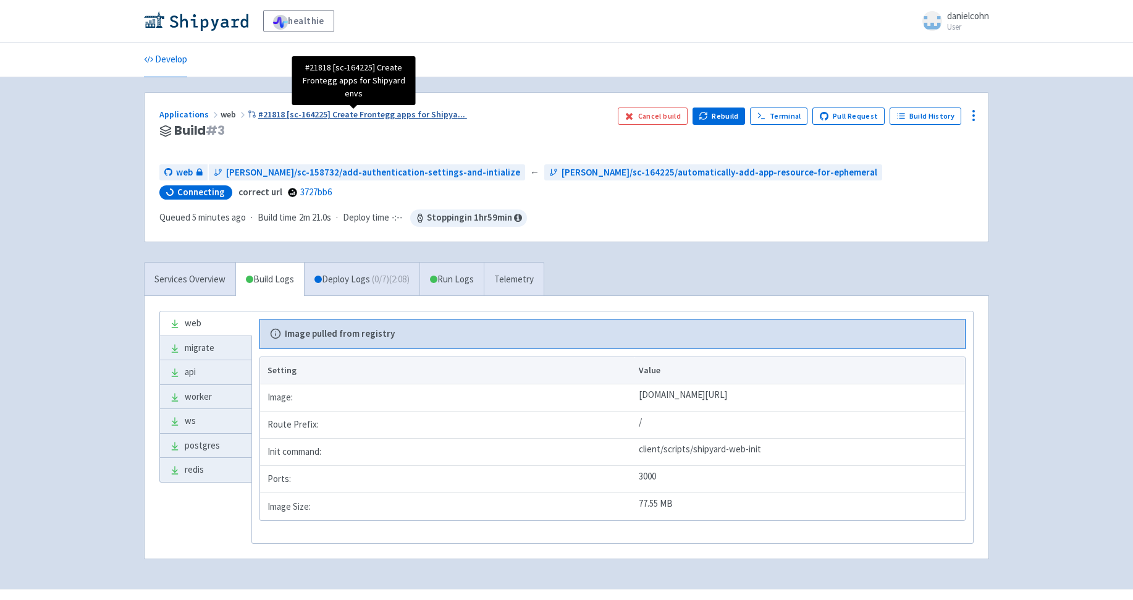
click at [402, 115] on span "#21818 [sc-164225] Create Frontegg apps for Shipya ..." at bounding box center [361, 114] width 207 height 11
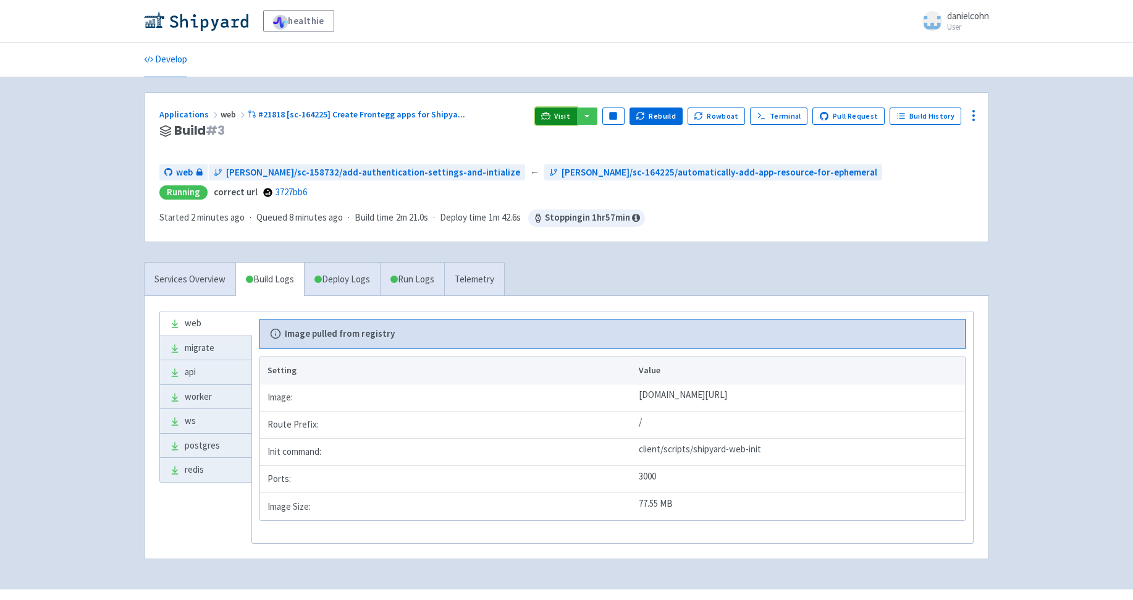
click at [559, 117] on link "Visit" at bounding box center [556, 115] width 42 height 17
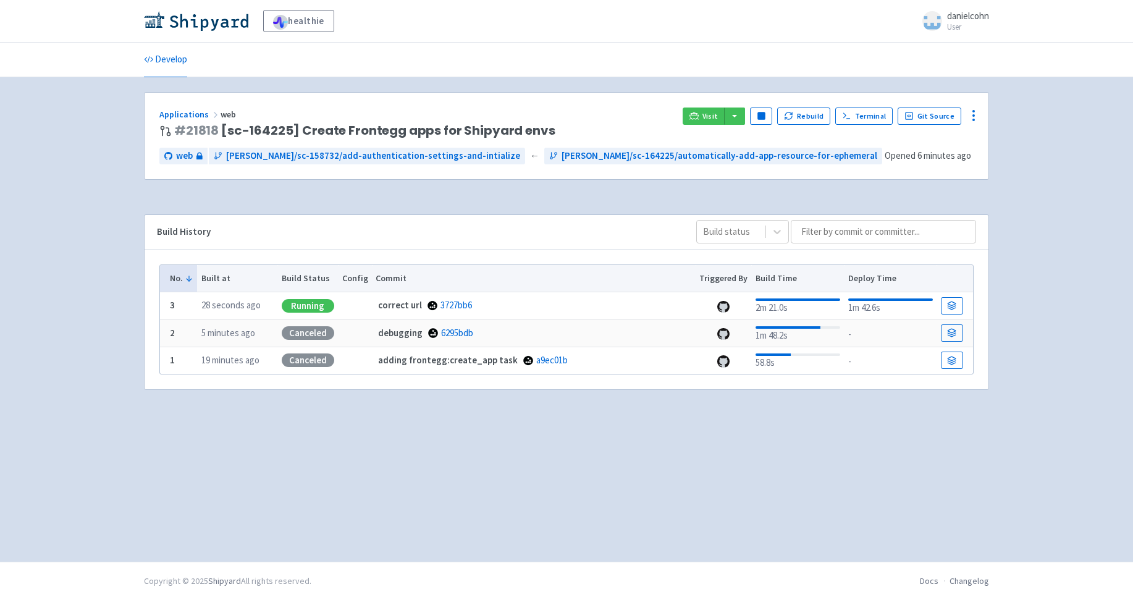
click at [708, 107] on div "Applications web # 21818 [sc-164225] Create Frontegg apps for Shipyard envs Vis…" at bounding box center [566, 136] width 844 height 86
click at [708, 115] on span "Visit" at bounding box center [710, 116] width 16 height 10
click at [705, 117] on link "Visit" at bounding box center [703, 115] width 42 height 17
